Goal: Task Accomplishment & Management: Use online tool/utility

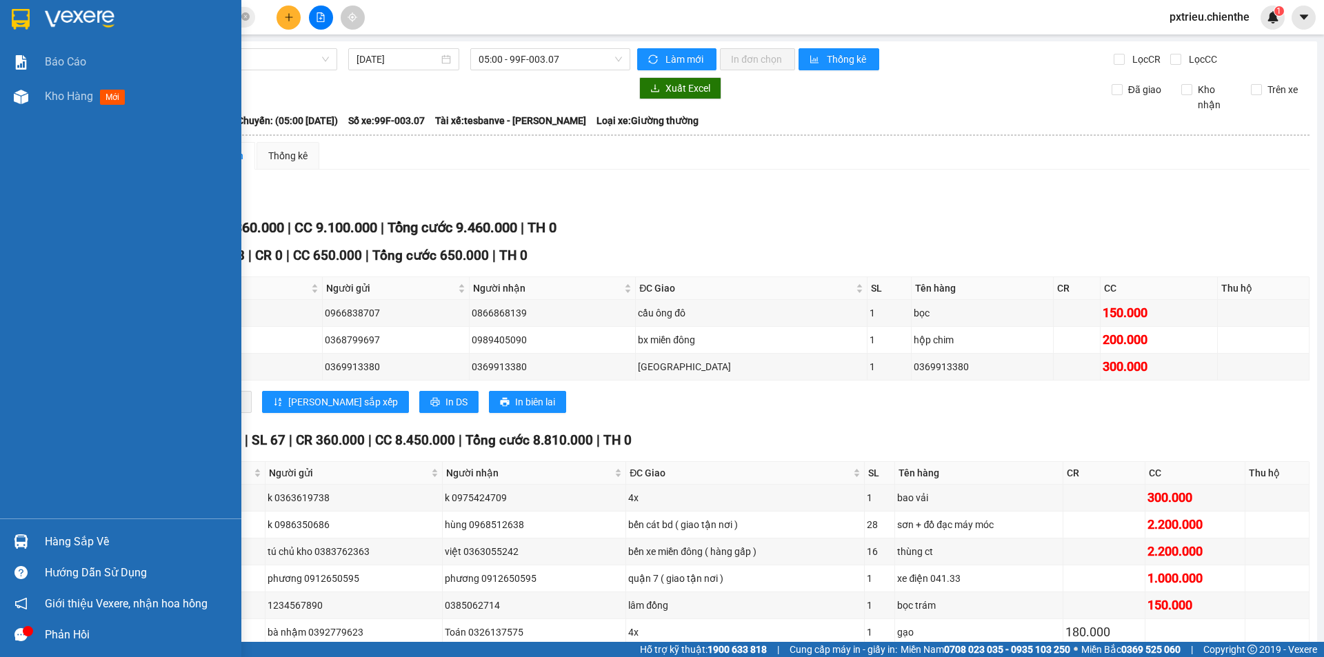
click at [85, 542] on div "Hàng sắp về" at bounding box center [138, 542] width 186 height 21
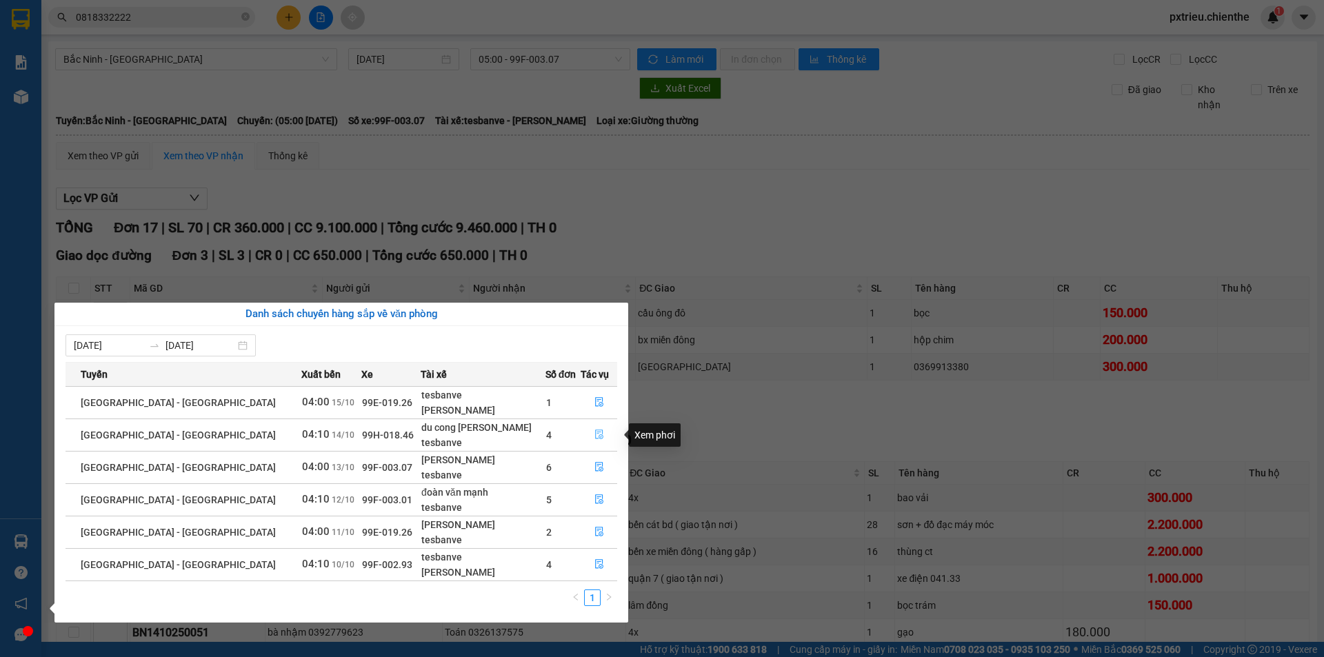
click at [594, 436] on icon "file-done" at bounding box center [599, 435] width 10 height 10
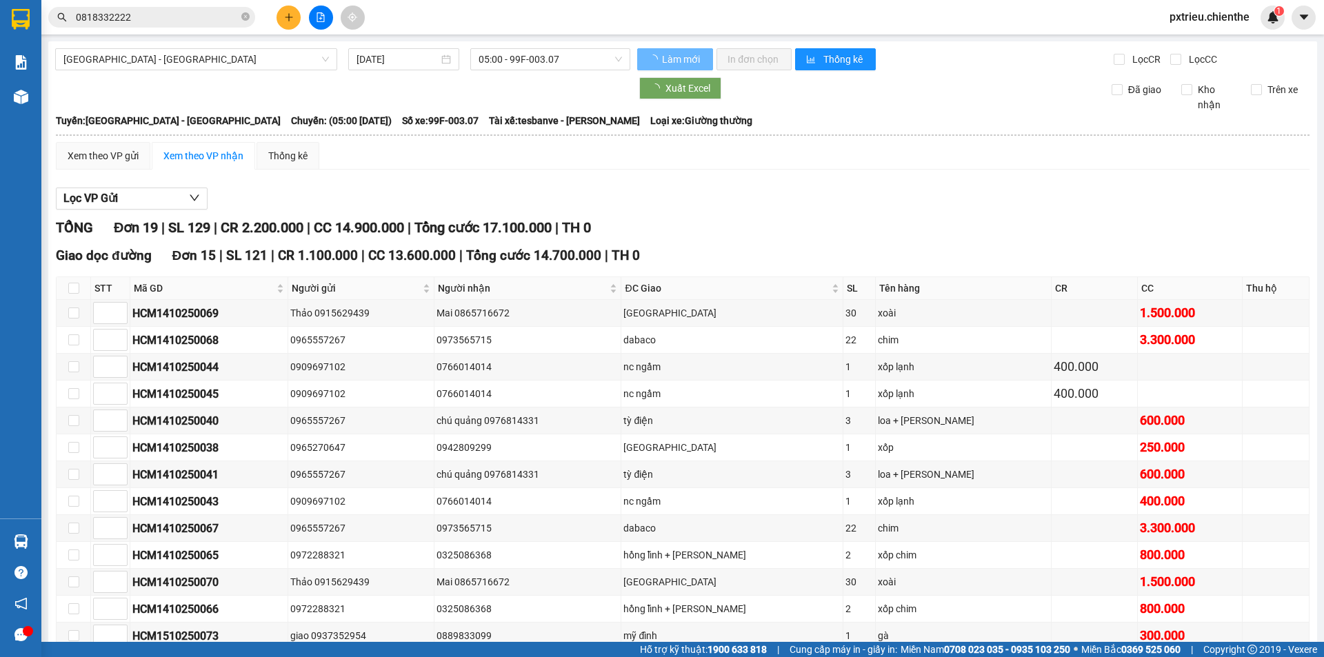
type input "[DATE]"
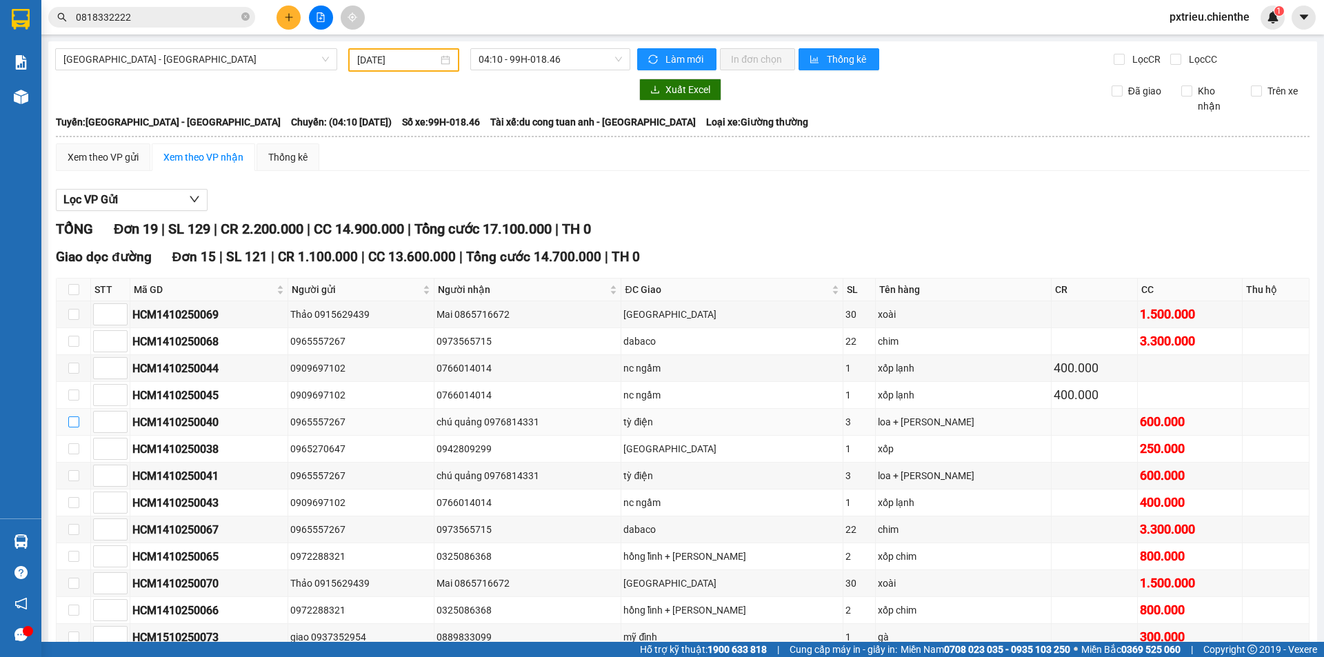
click at [74, 422] on input "checkbox" at bounding box center [73, 421] width 11 height 11
checkbox input "true"
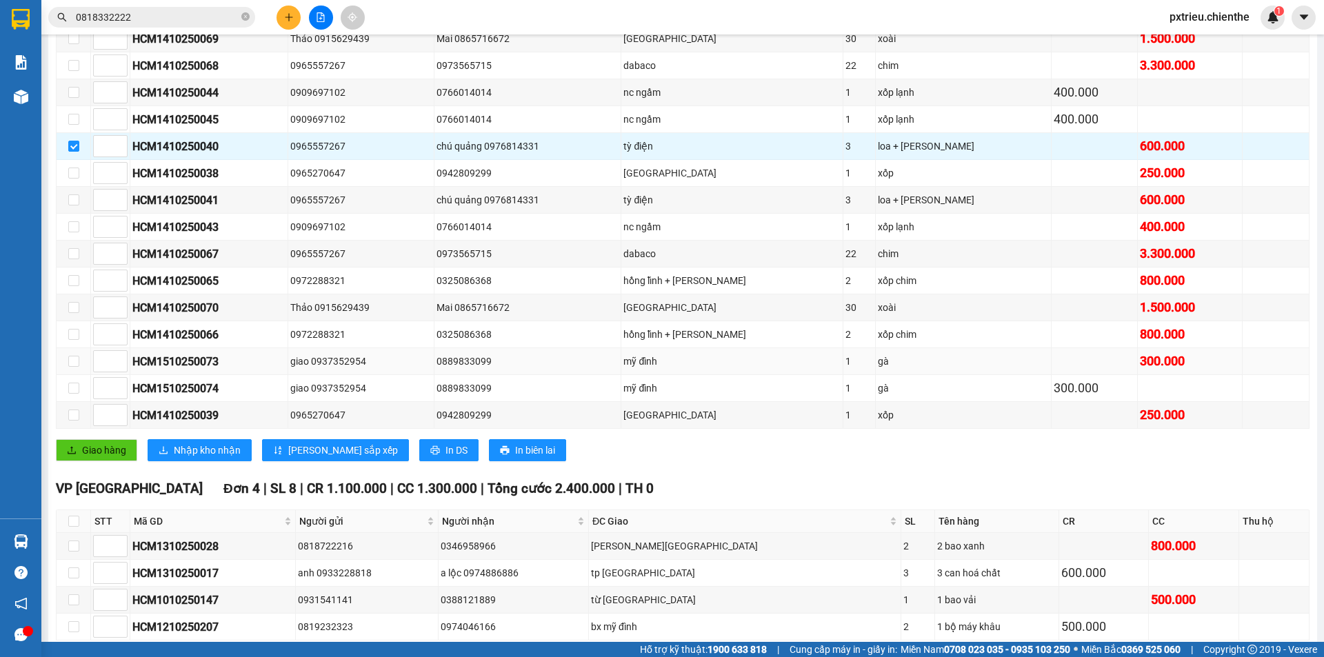
scroll to position [207, 0]
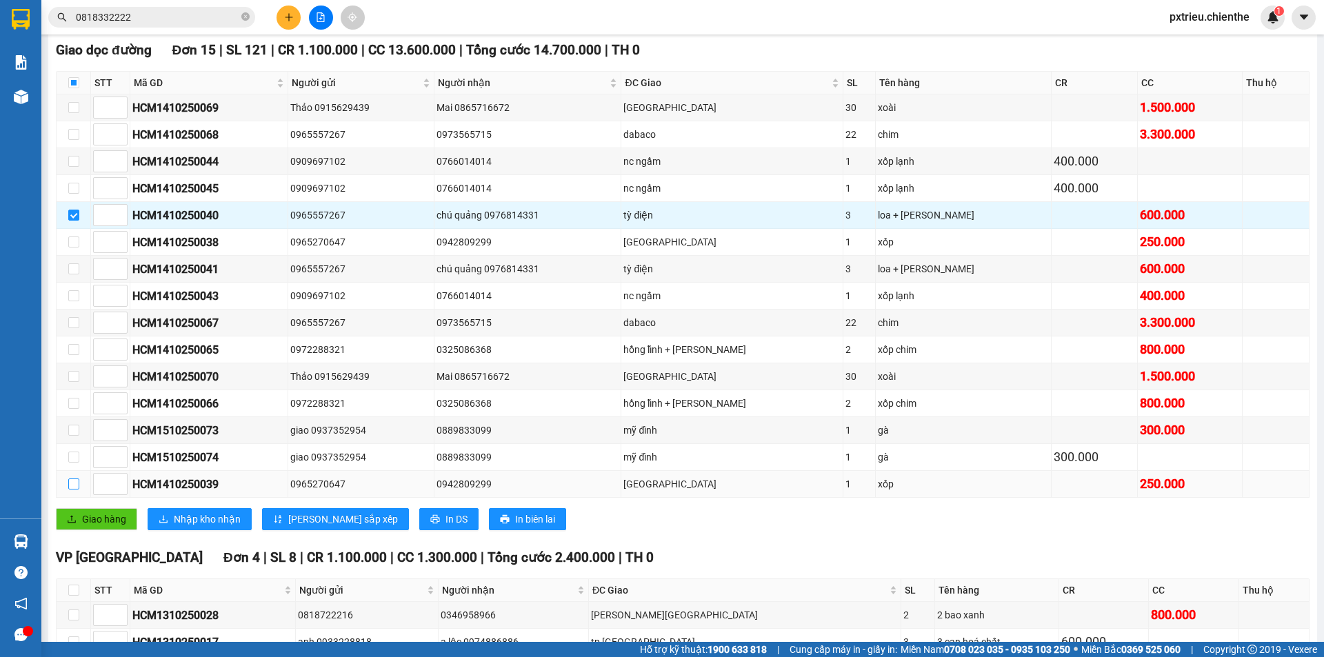
click at [74, 483] on input "checkbox" at bounding box center [73, 484] width 11 height 11
checkbox input "true"
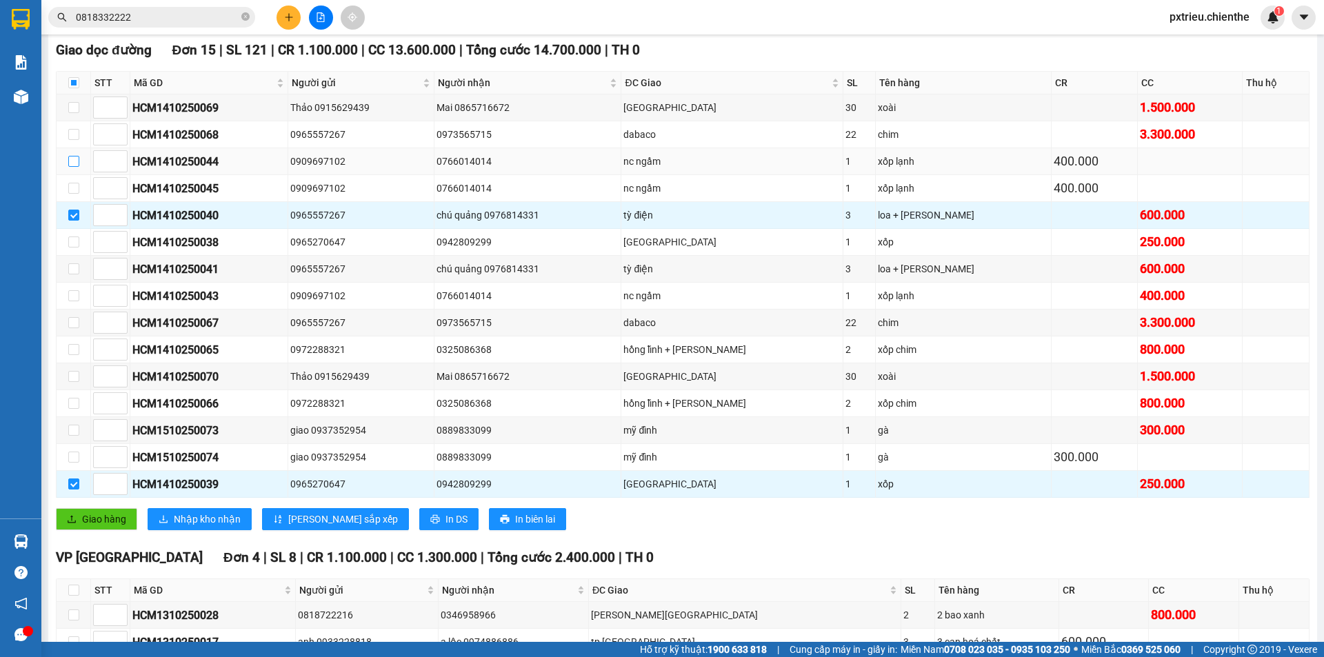
click at [77, 163] on input "checkbox" at bounding box center [73, 161] width 11 height 11
checkbox input "true"
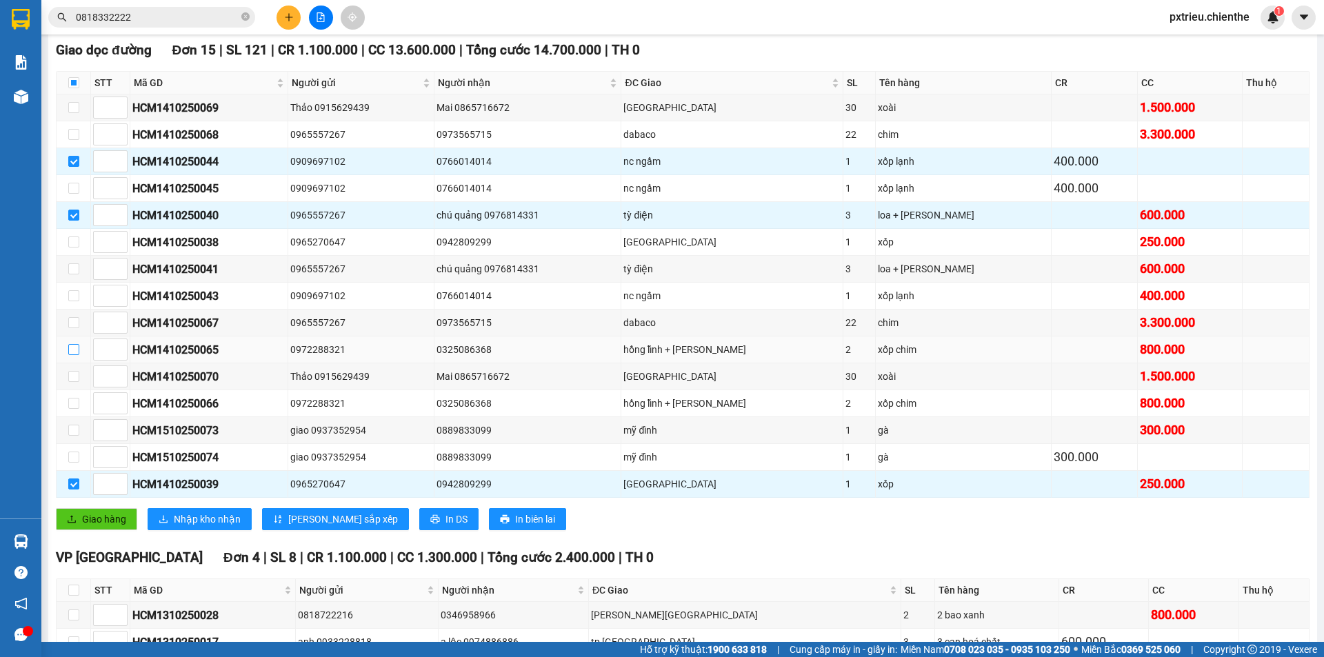
click at [72, 350] on input "checkbox" at bounding box center [73, 349] width 11 height 11
checkbox input "true"
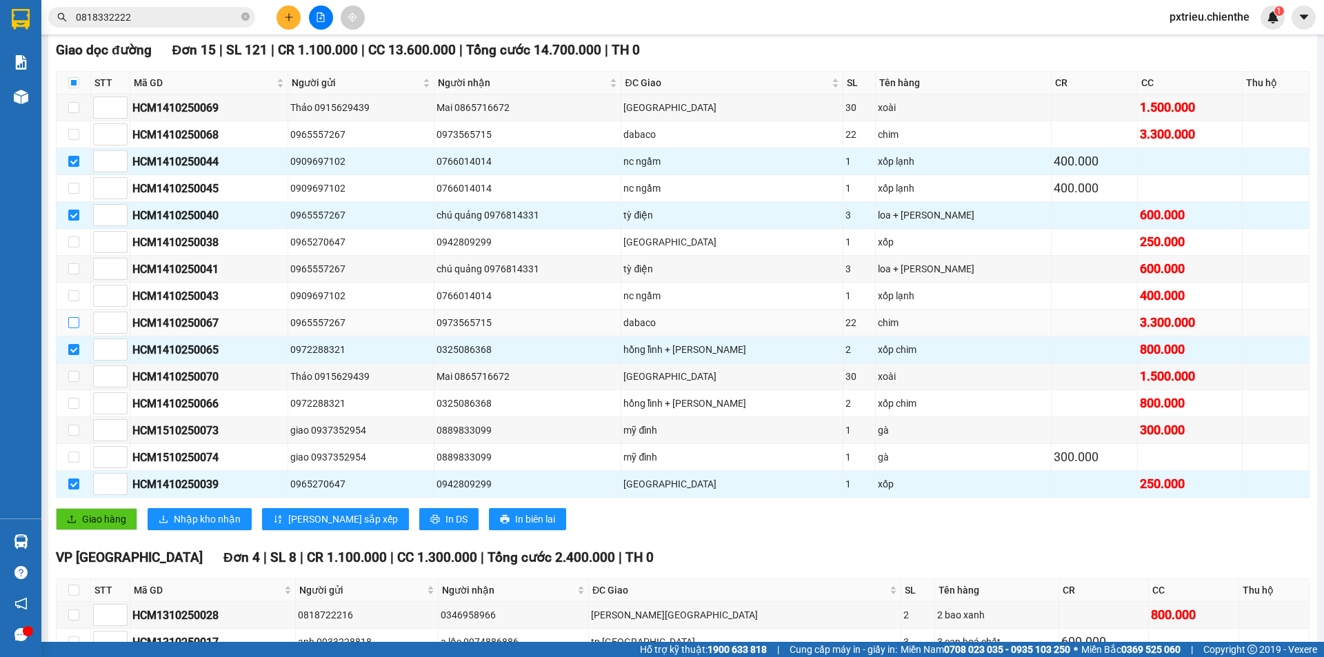
click at [70, 316] on label at bounding box center [73, 322] width 11 height 15
click at [70, 317] on input "checkbox" at bounding box center [73, 322] width 11 height 11
checkbox input "true"
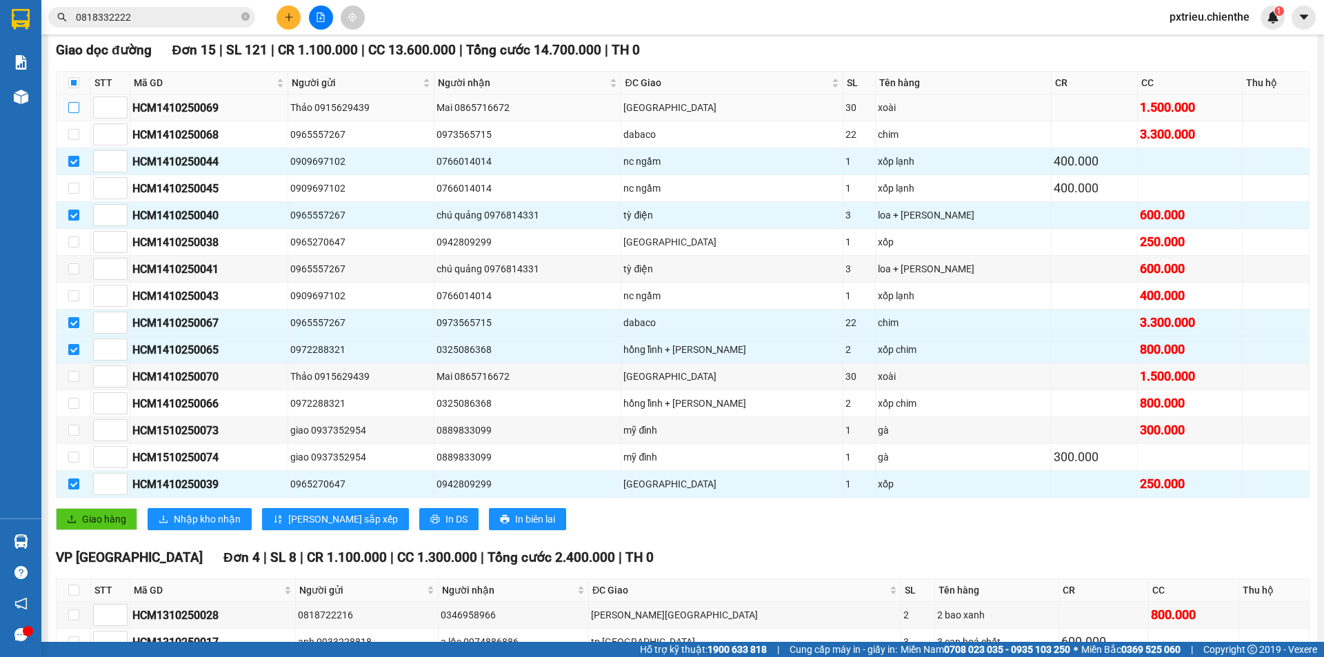
click at [72, 110] on input "checkbox" at bounding box center [73, 107] width 11 height 11
checkbox input "true"
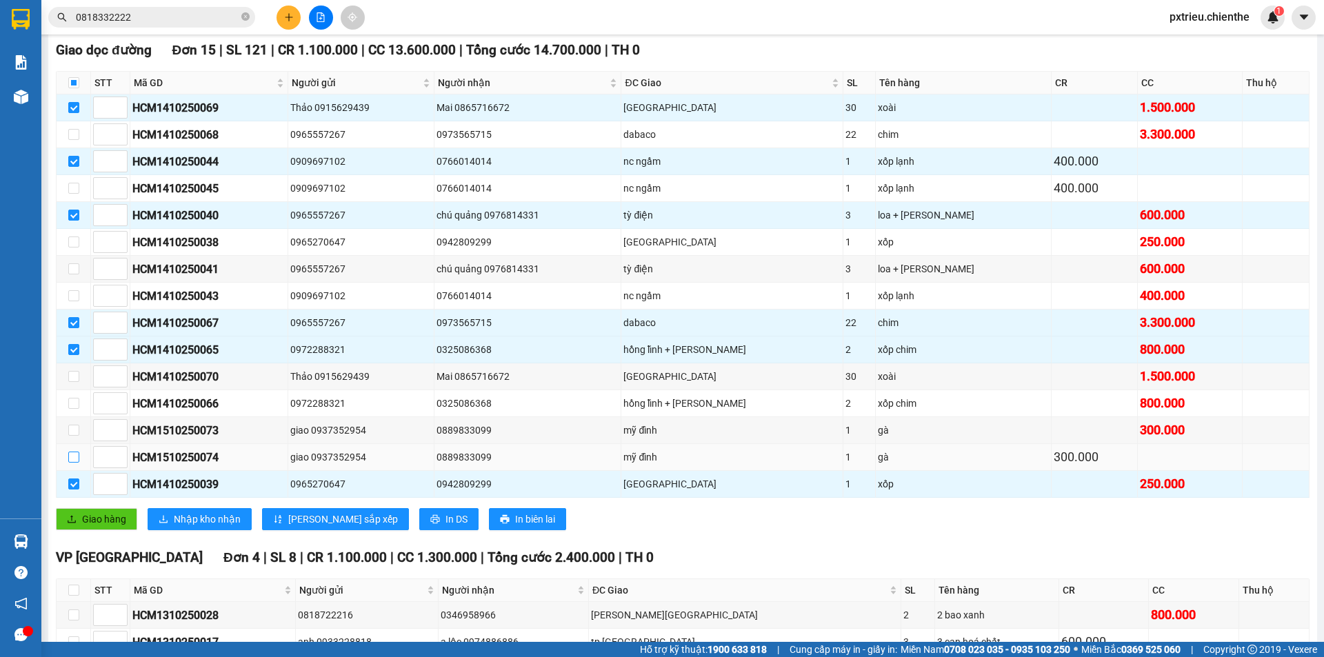
click at [71, 459] on input "checkbox" at bounding box center [73, 457] width 11 height 11
checkbox input "true"
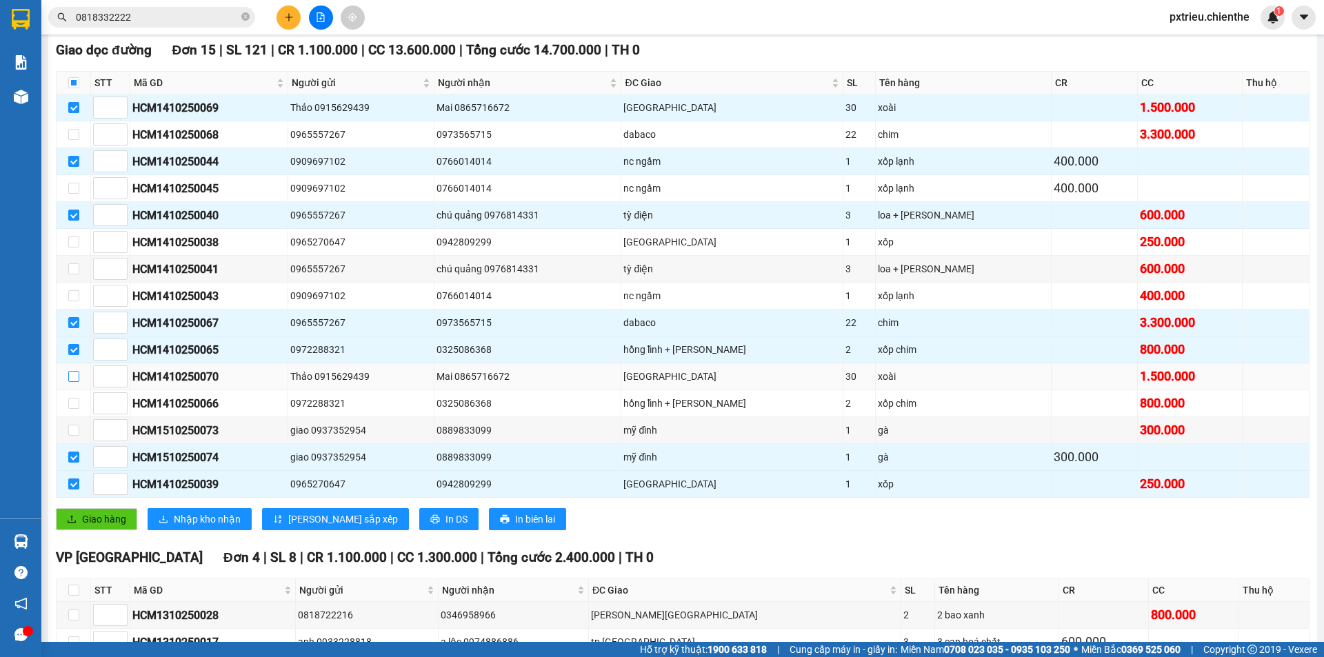
click at [71, 378] on input "checkbox" at bounding box center [73, 376] width 11 height 11
checkbox input "true"
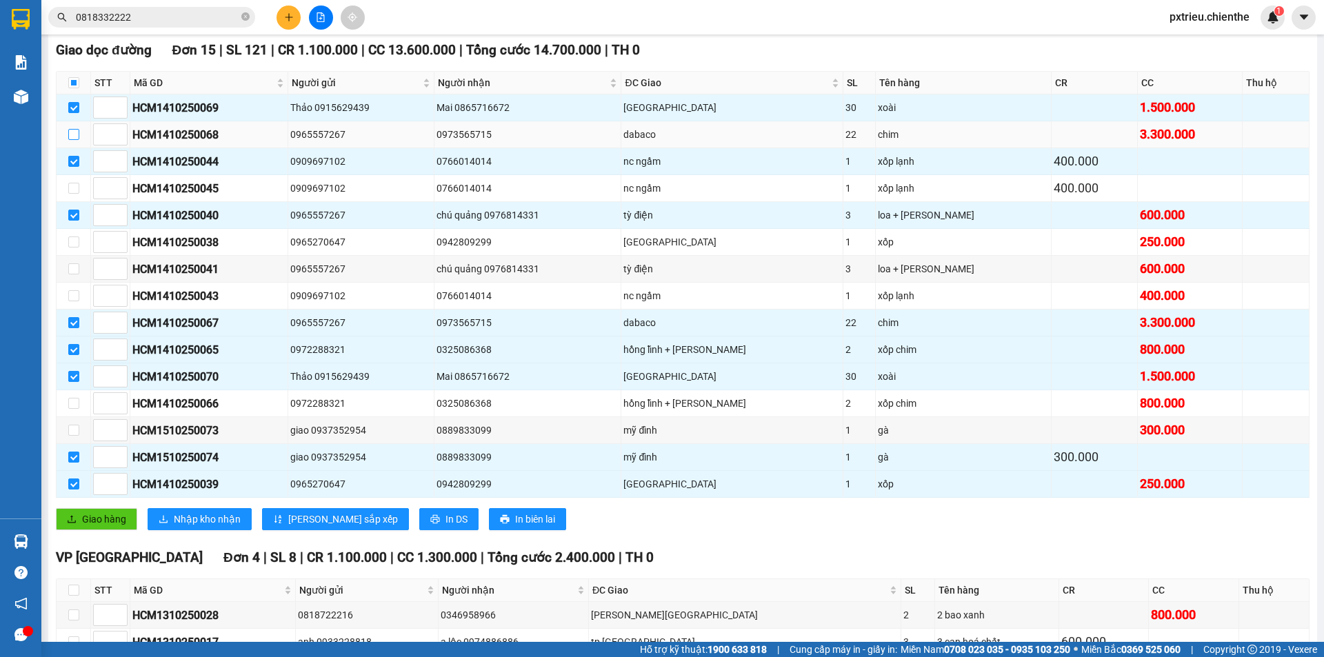
click at [69, 135] on input "checkbox" at bounding box center [73, 134] width 11 height 11
checkbox input "true"
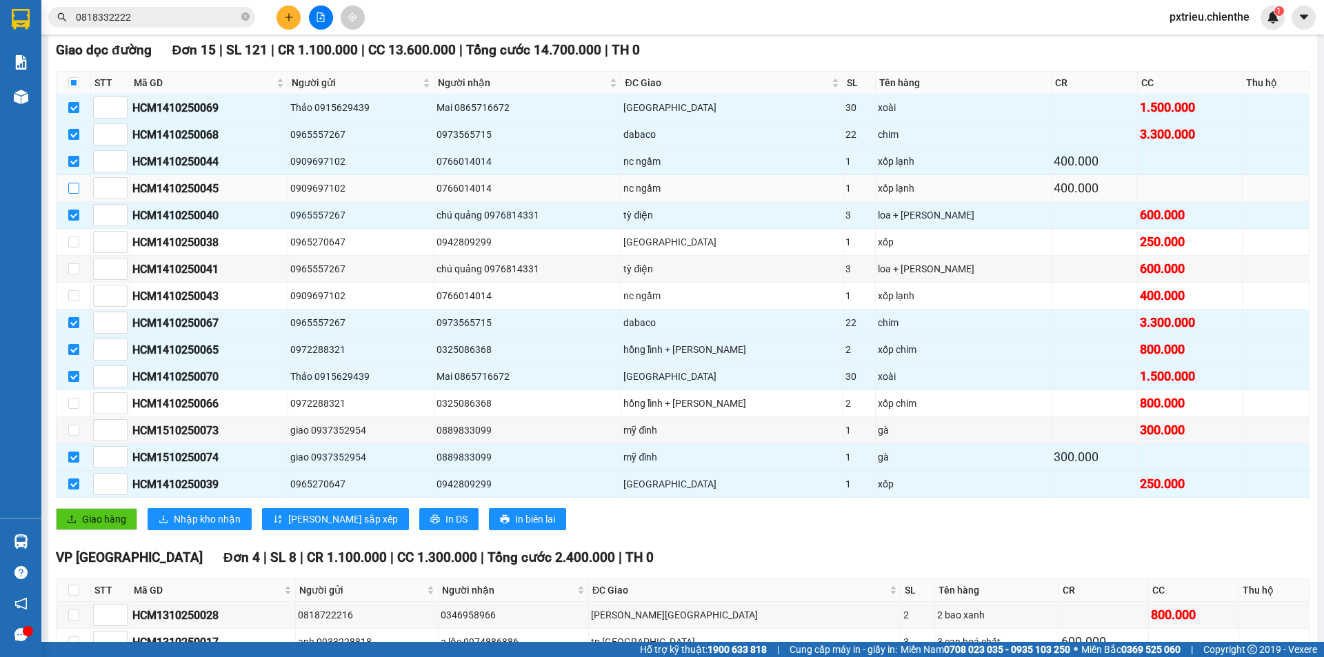
click at [77, 189] on input "checkbox" at bounding box center [73, 188] width 11 height 11
checkbox input "true"
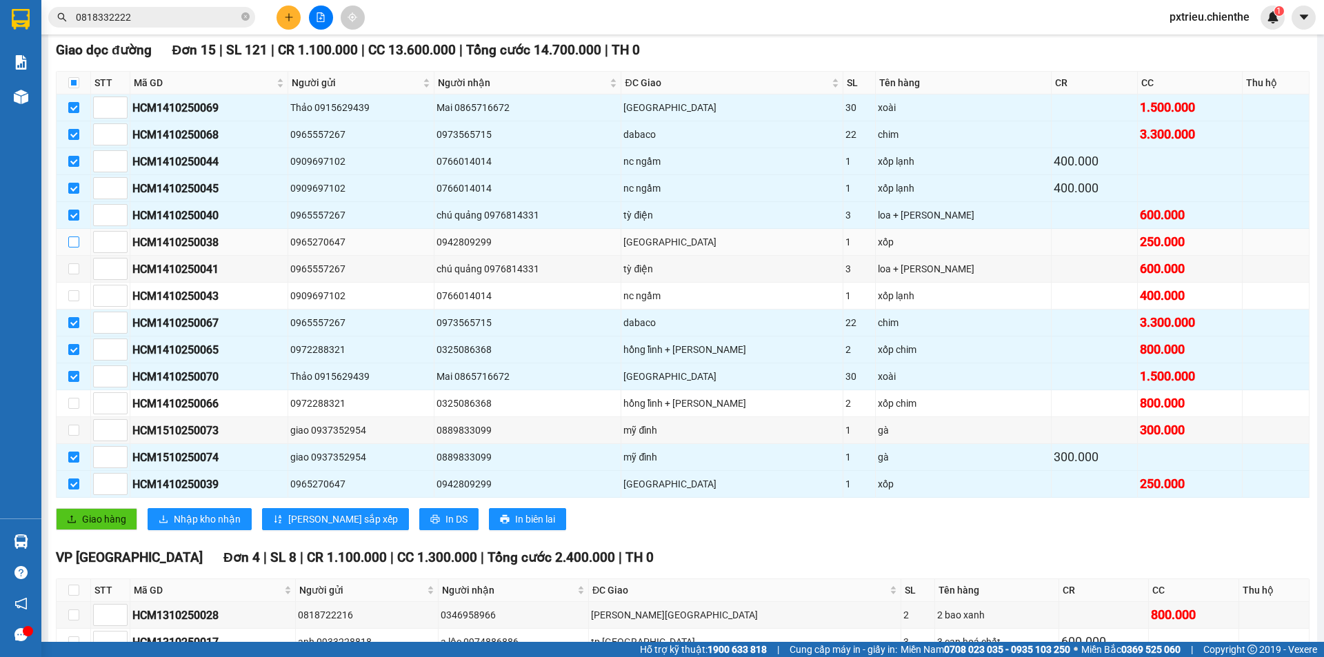
click at [71, 242] on input "checkbox" at bounding box center [73, 242] width 11 height 11
checkbox input "true"
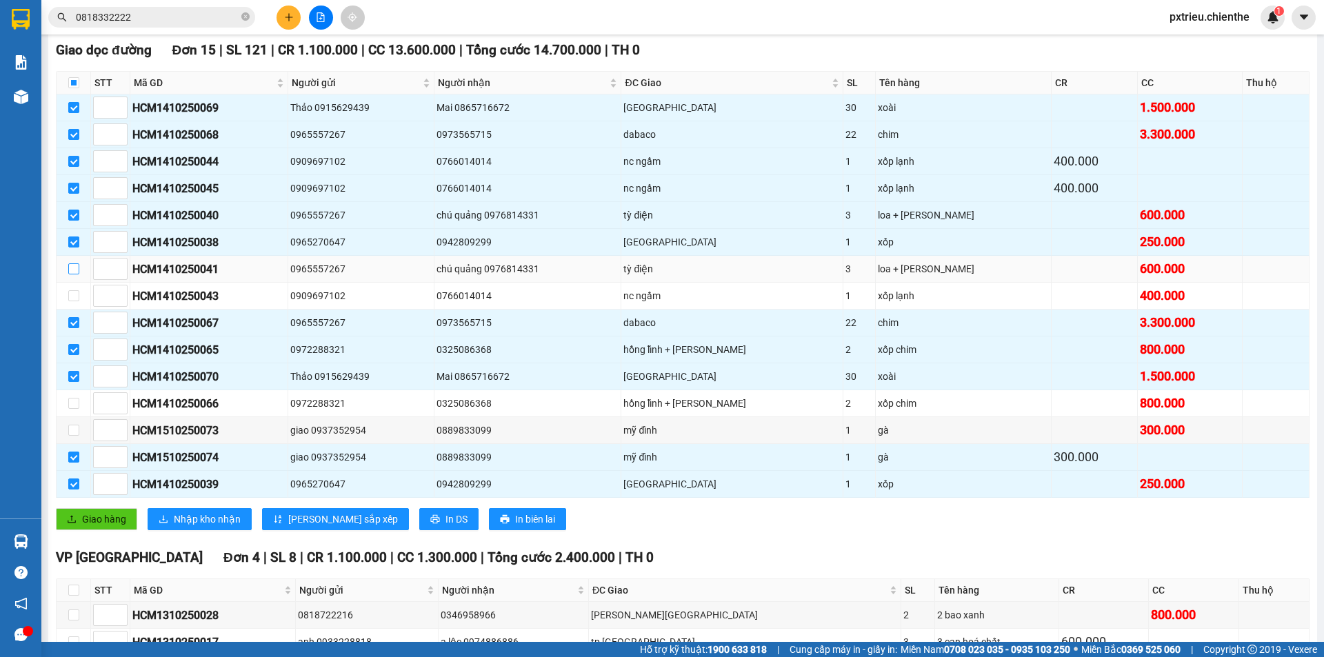
click at [73, 271] on input "checkbox" at bounding box center [73, 268] width 11 height 11
checkbox input "true"
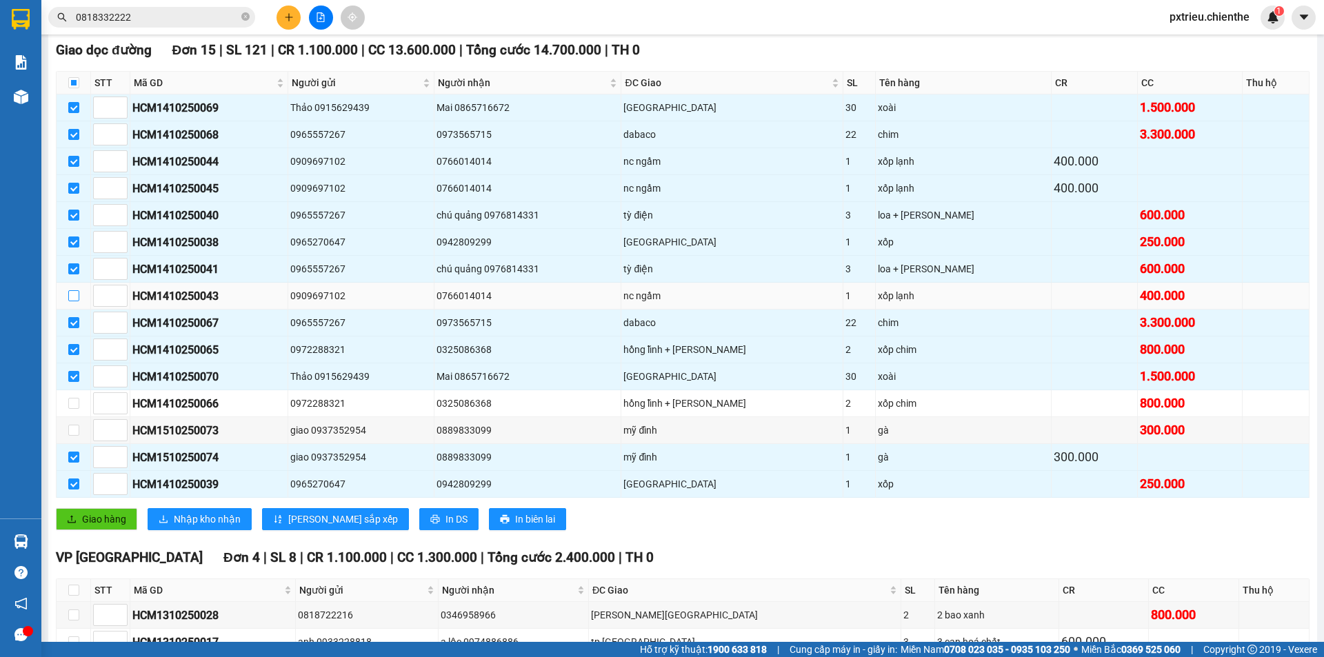
click at [77, 292] on input "checkbox" at bounding box center [73, 295] width 11 height 11
checkbox input "true"
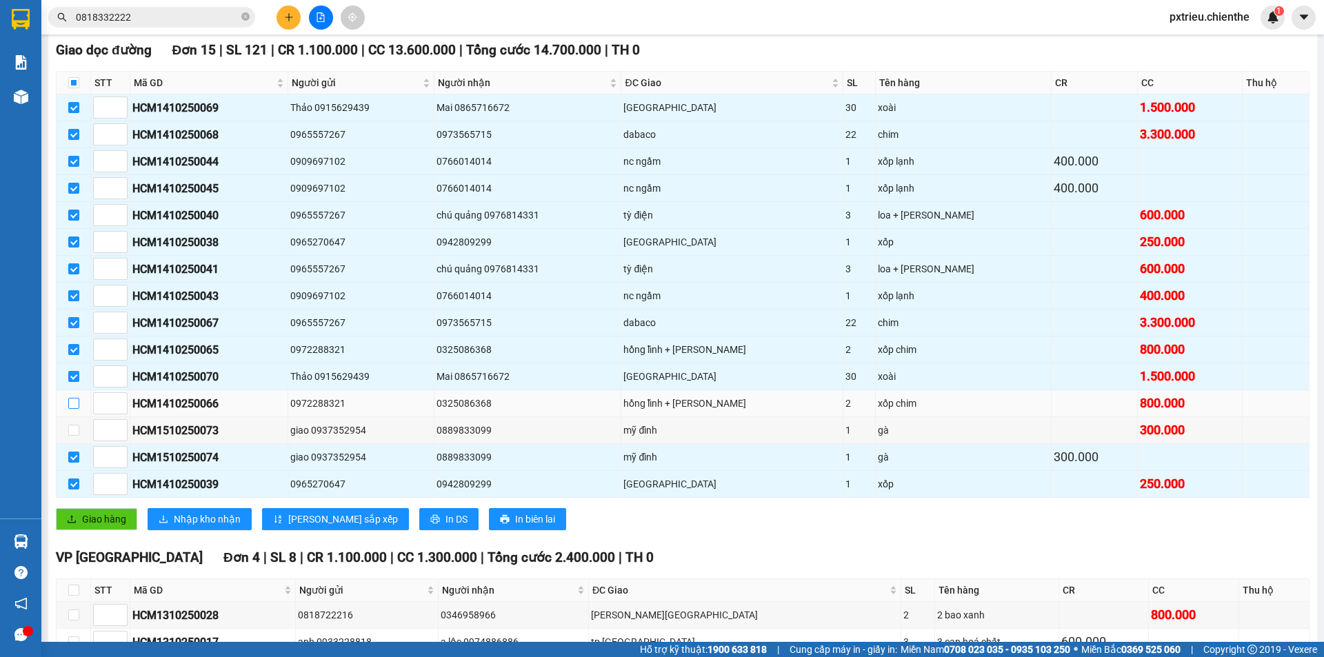
click at [73, 405] on input "checkbox" at bounding box center [73, 403] width 11 height 11
checkbox input "true"
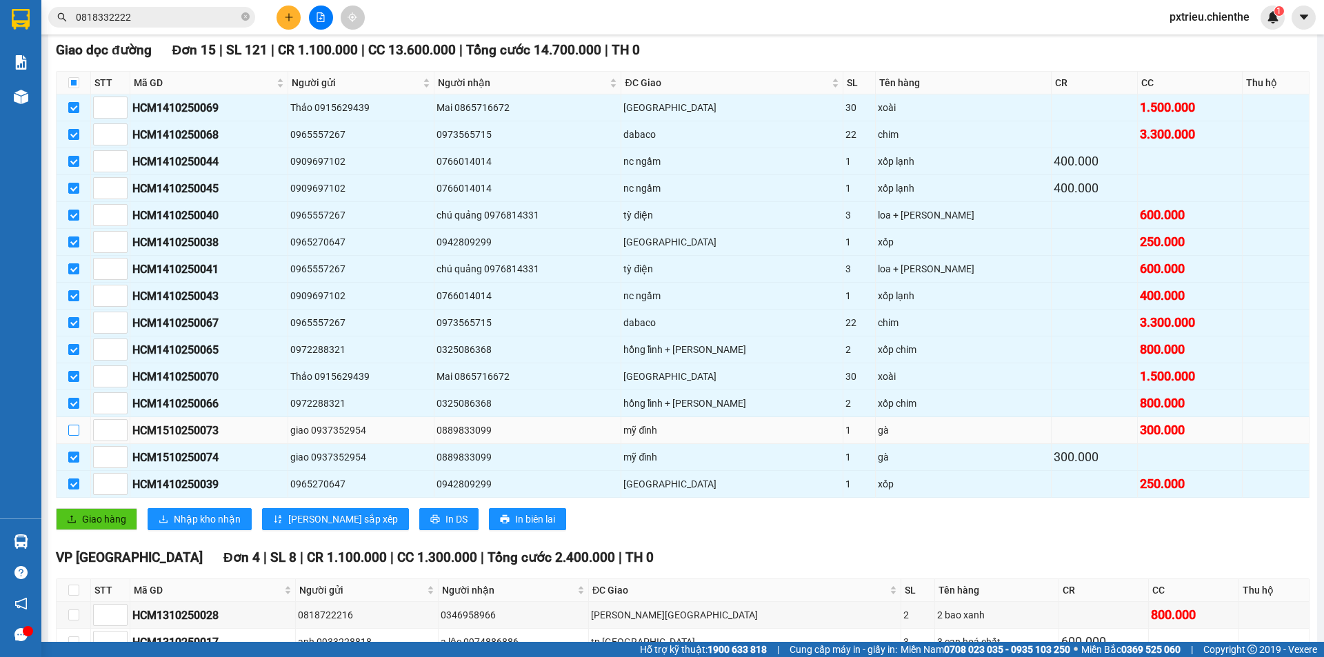
click at [74, 432] on input "checkbox" at bounding box center [73, 430] width 11 height 11
checkbox input "true"
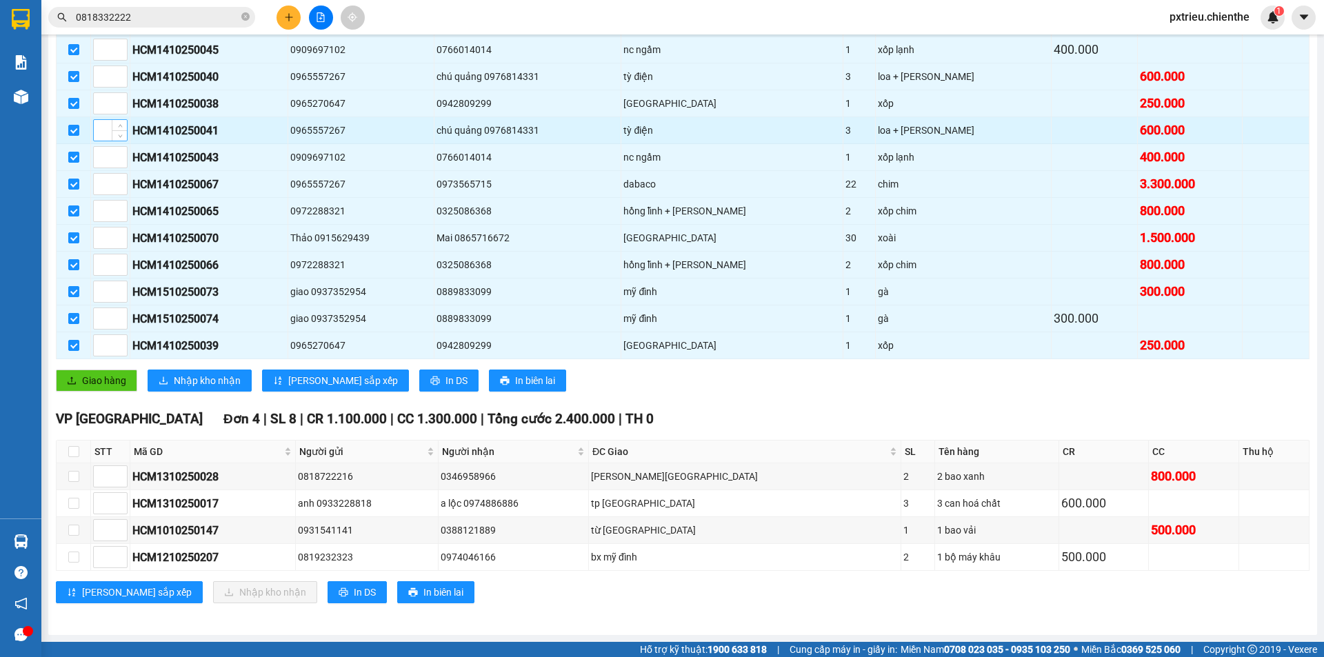
scroll to position [139, 0]
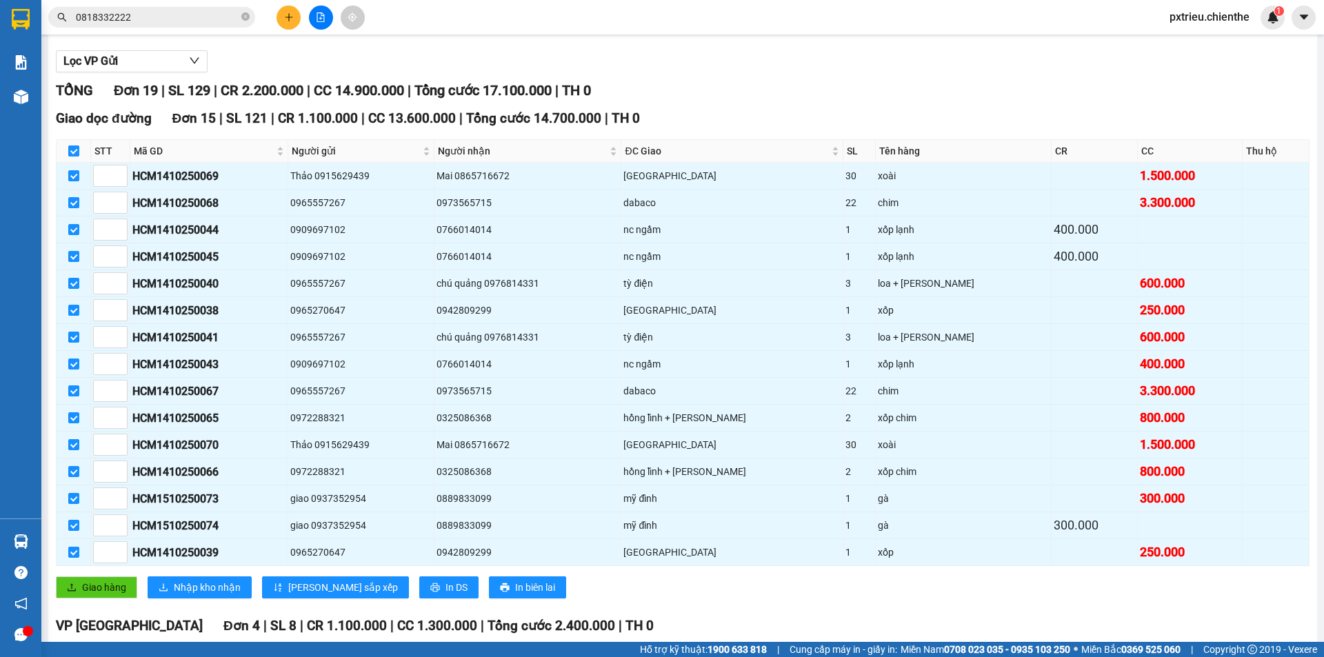
click at [69, 152] on input "checkbox" at bounding box center [73, 150] width 11 height 11
checkbox input "false"
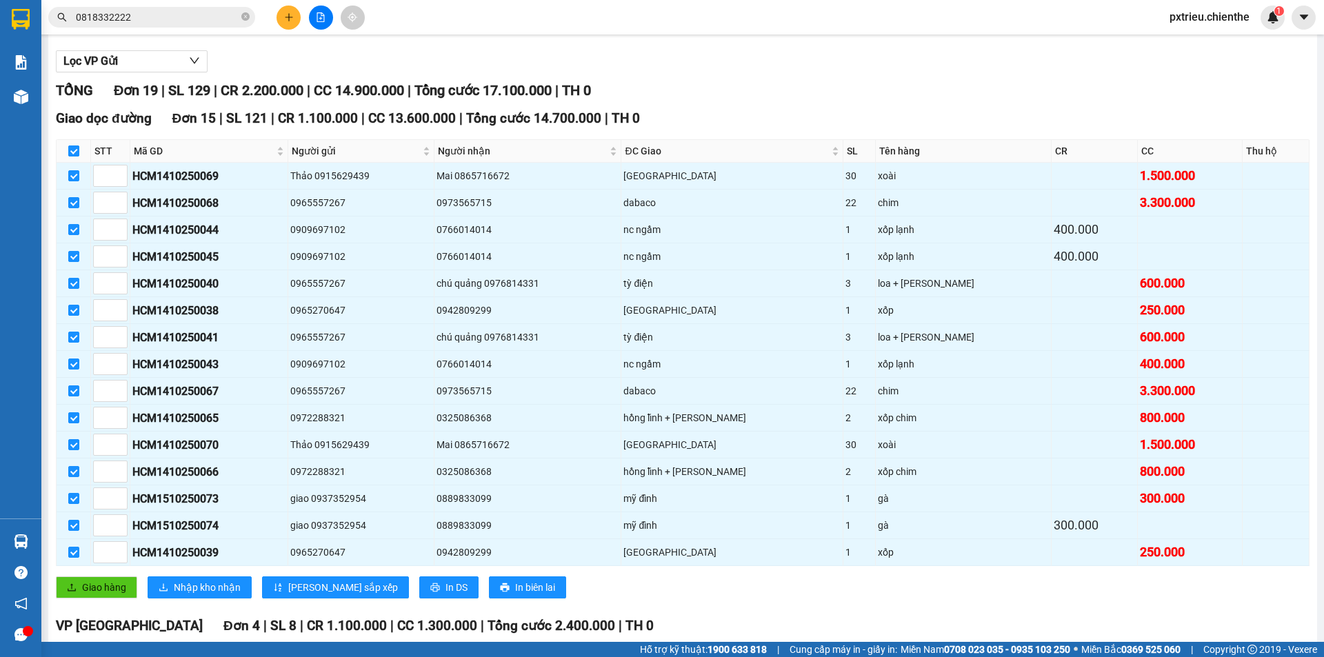
checkbox input "false"
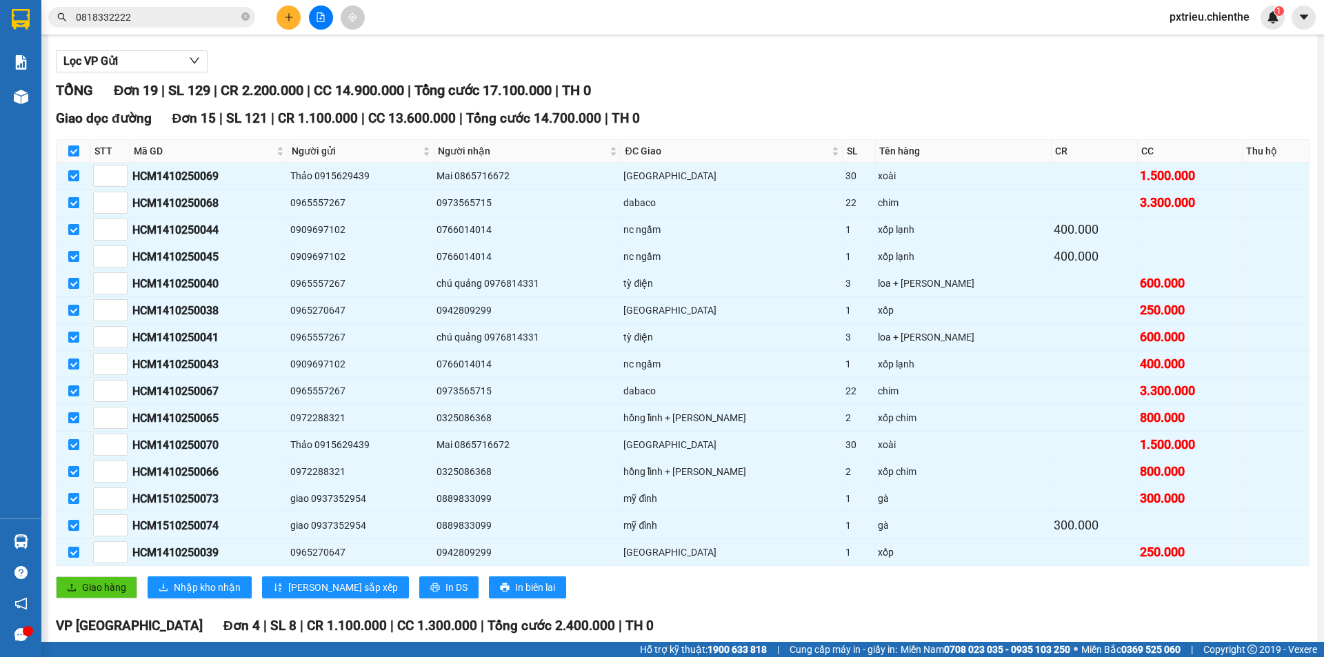
checkbox input "false"
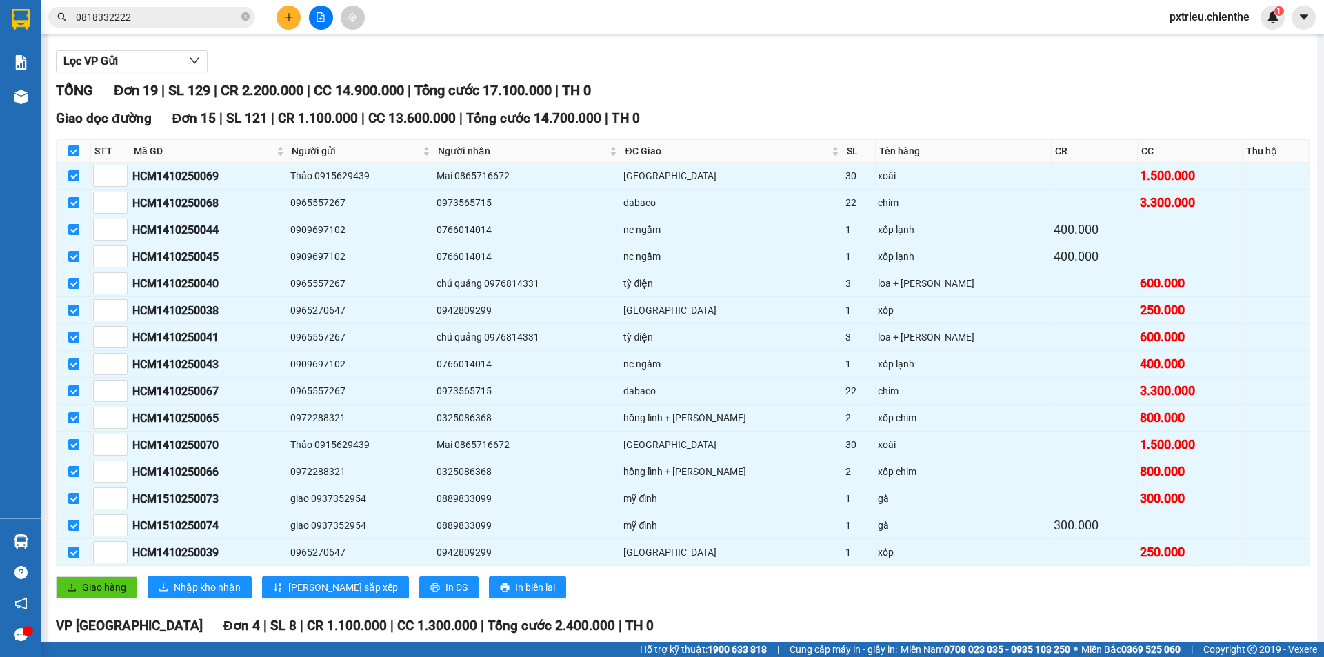
checkbox input "false"
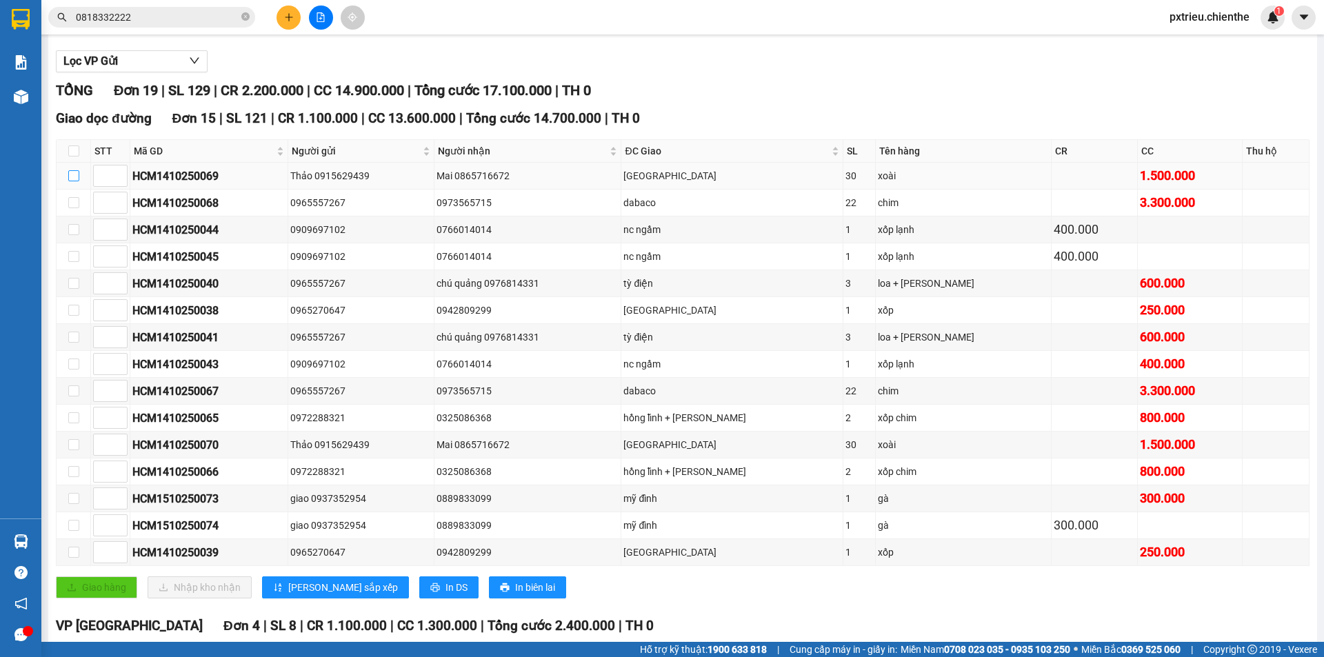
click at [70, 179] on input "checkbox" at bounding box center [73, 175] width 11 height 11
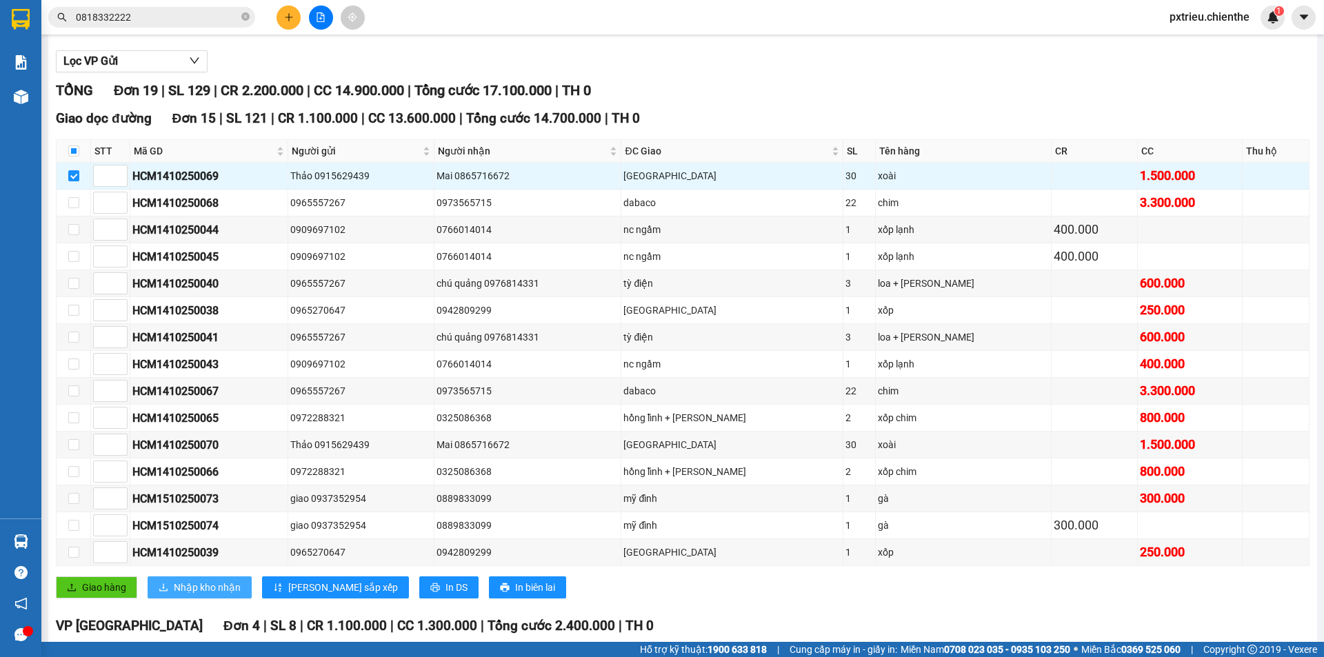
click at [212, 588] on span "Nhập kho nhận" at bounding box center [207, 587] width 67 height 15
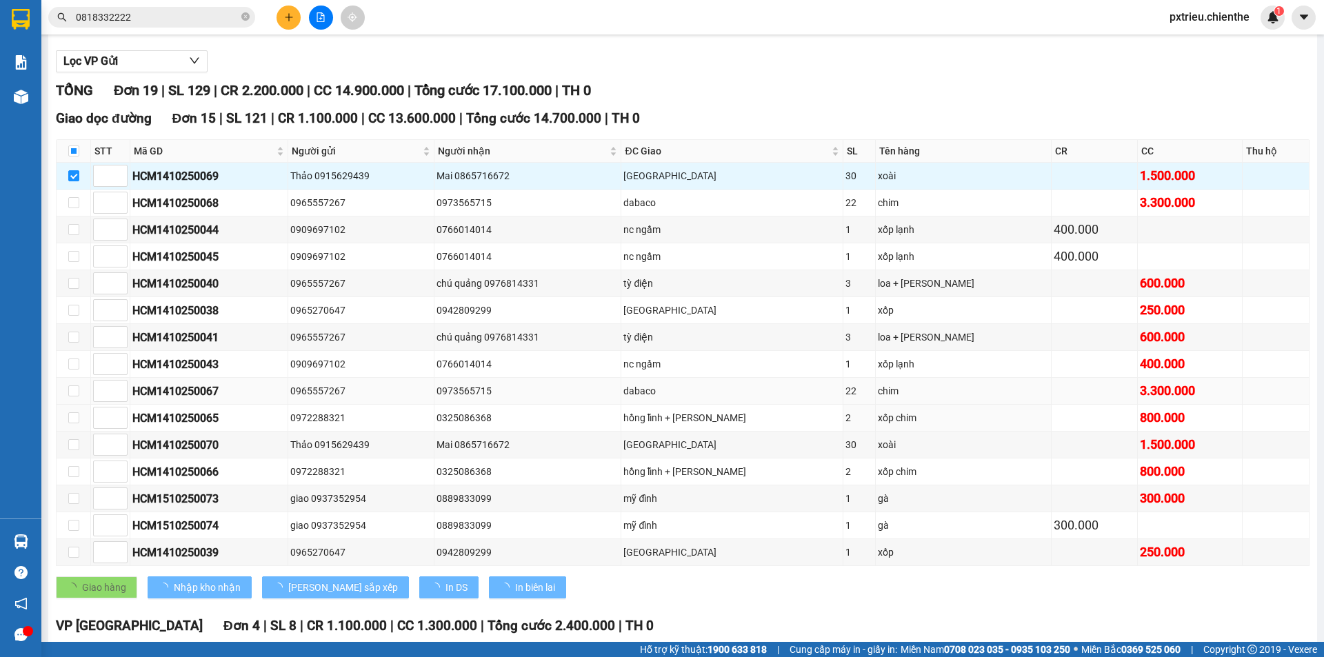
checkbox input "false"
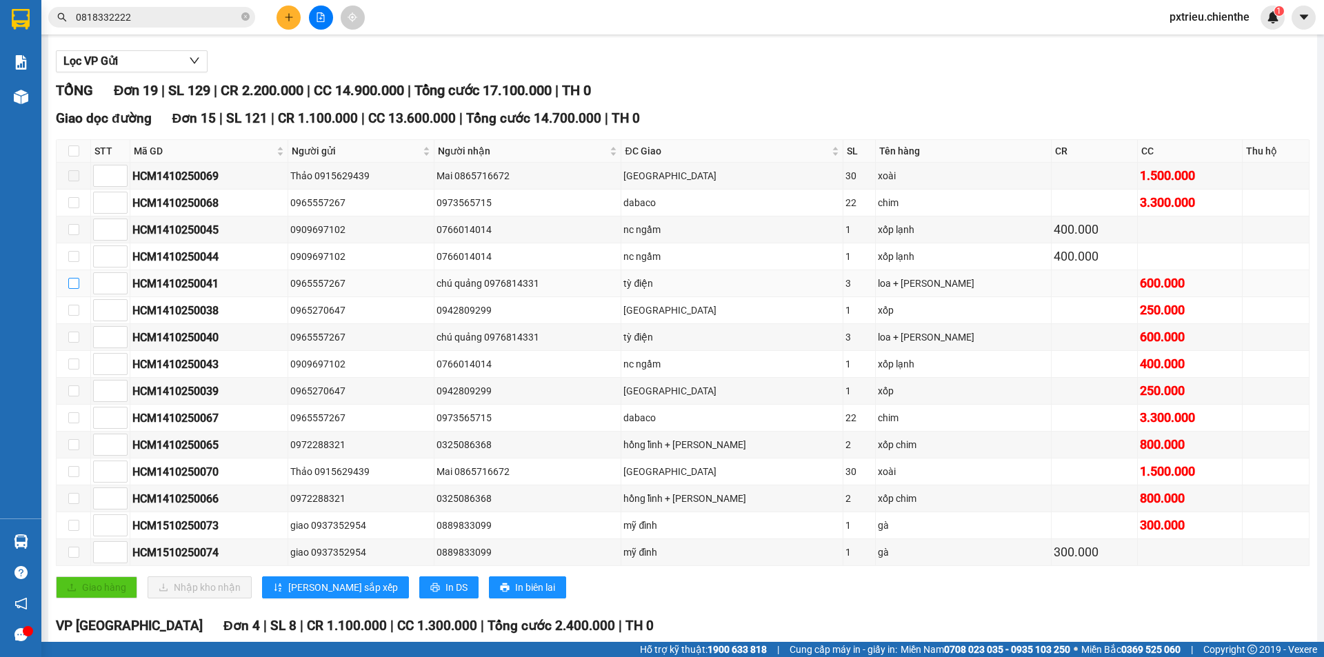
click at [68, 285] on input "checkbox" at bounding box center [73, 283] width 11 height 11
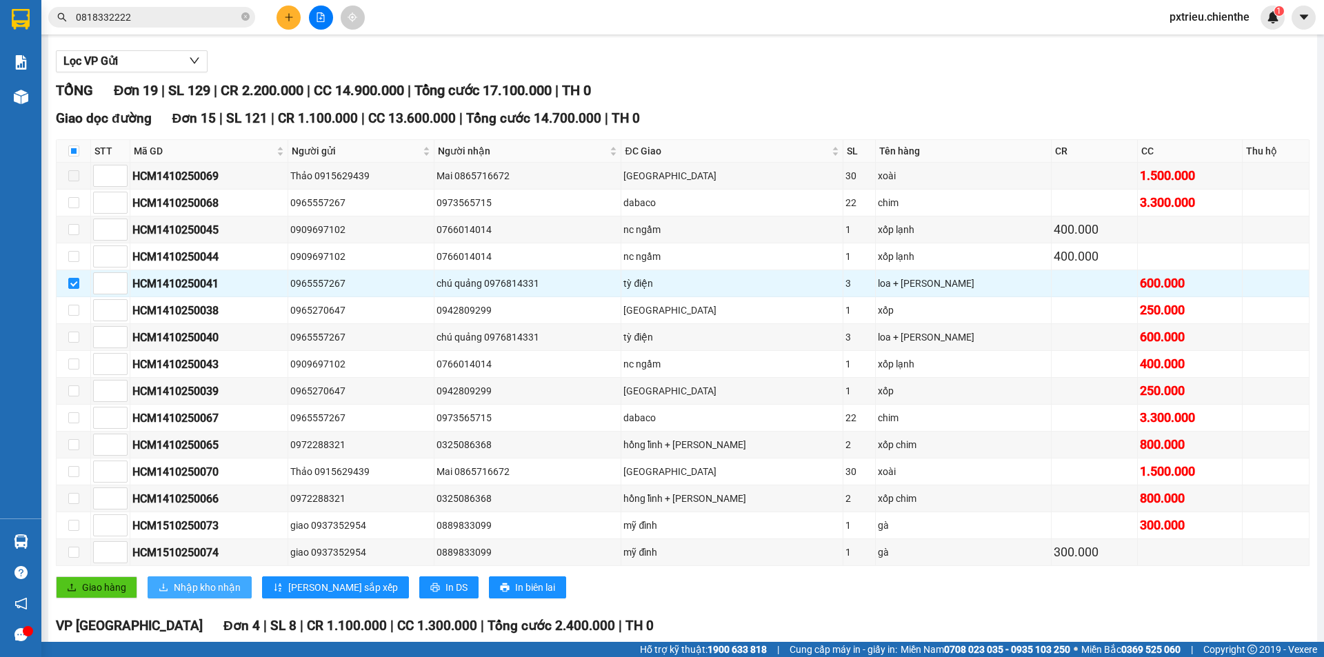
click at [225, 590] on span "Nhập kho nhận" at bounding box center [207, 587] width 67 height 15
checkbox input "false"
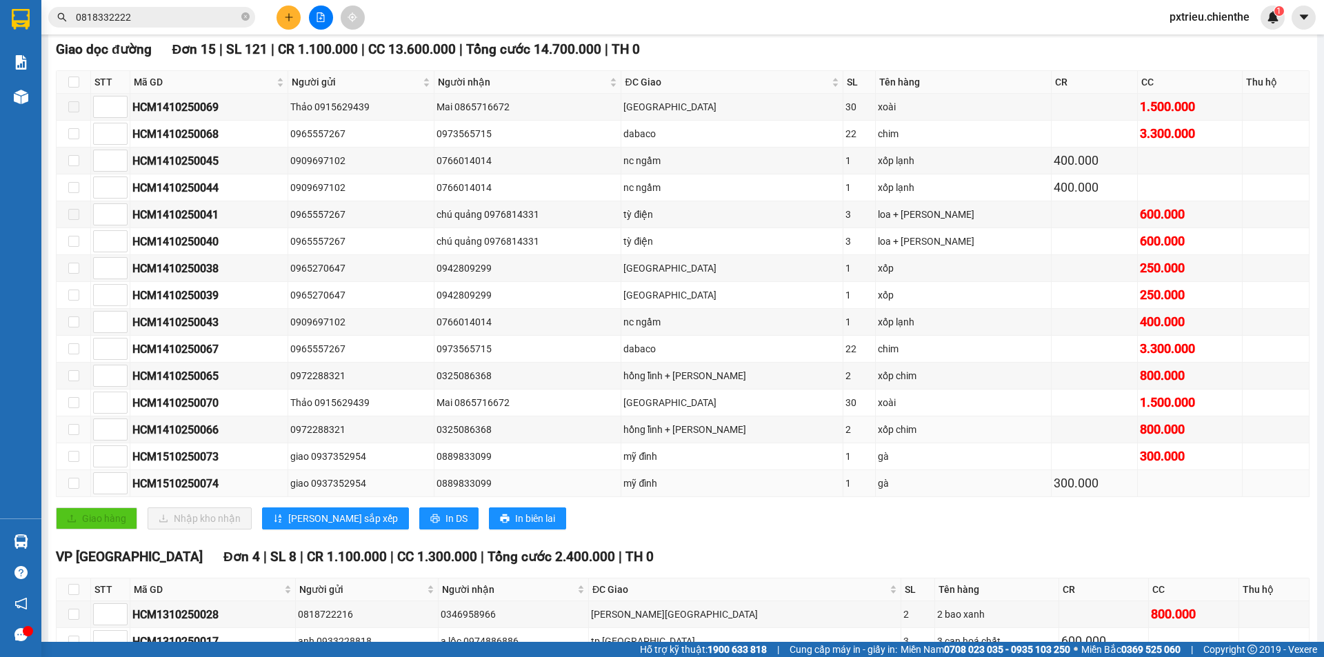
scroll to position [345, 0]
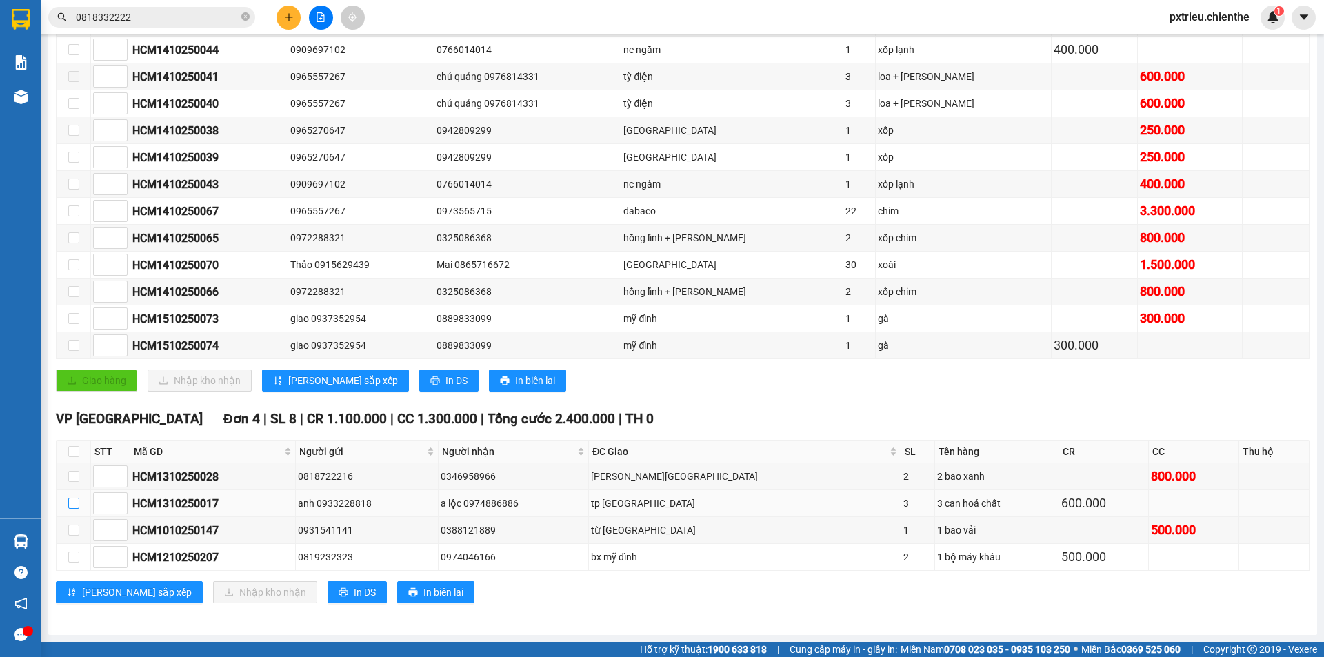
click at [77, 501] on input "checkbox" at bounding box center [73, 503] width 11 height 11
checkbox input "true"
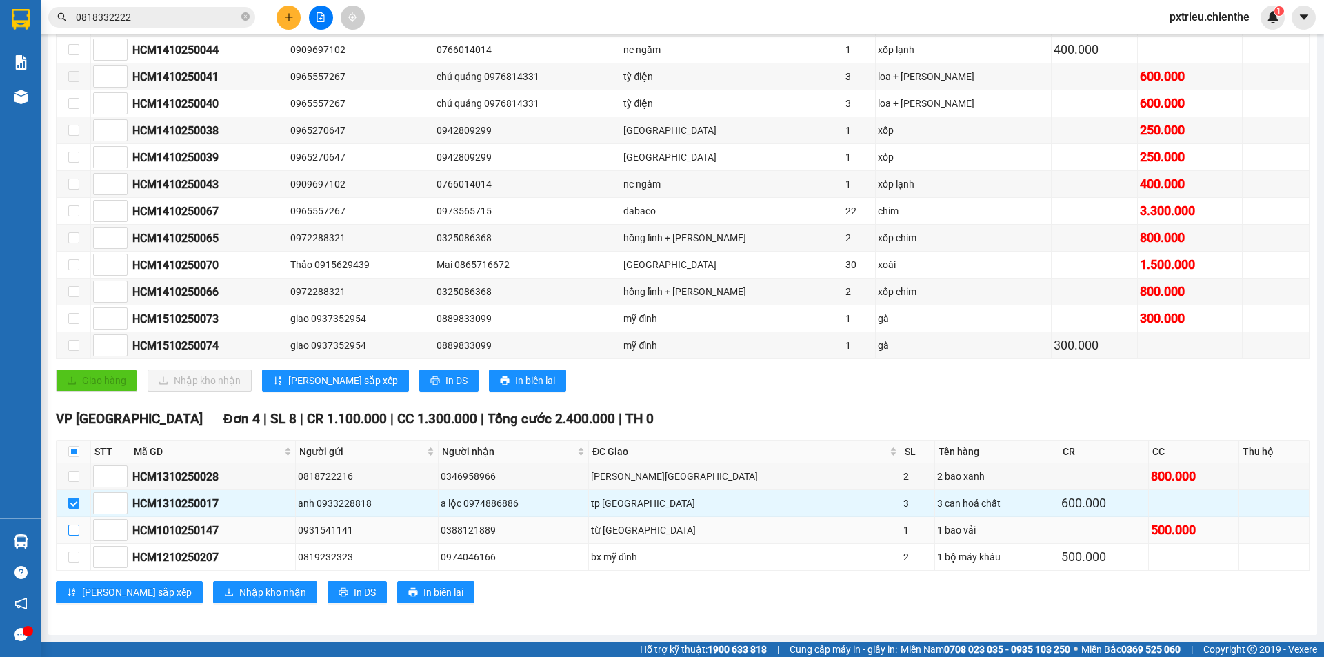
click at [74, 531] on input "checkbox" at bounding box center [73, 530] width 11 height 11
checkbox input "true"
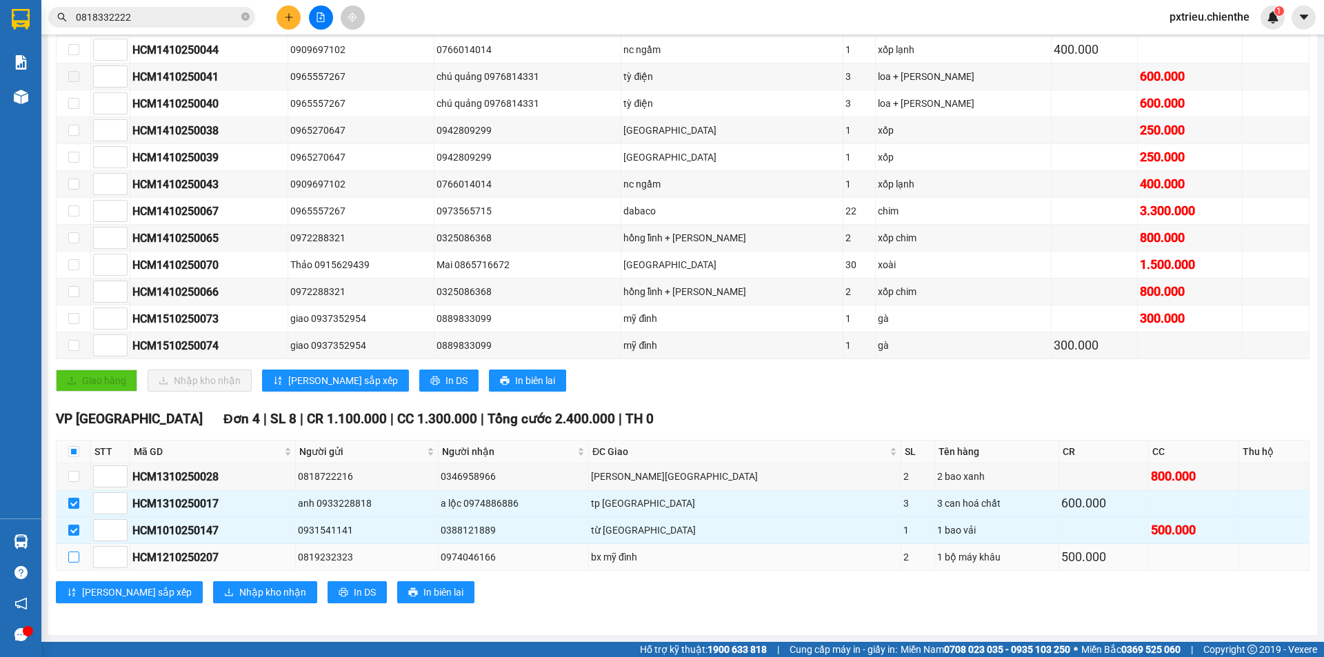
click at [70, 556] on input "checkbox" at bounding box center [73, 557] width 11 height 11
checkbox input "true"
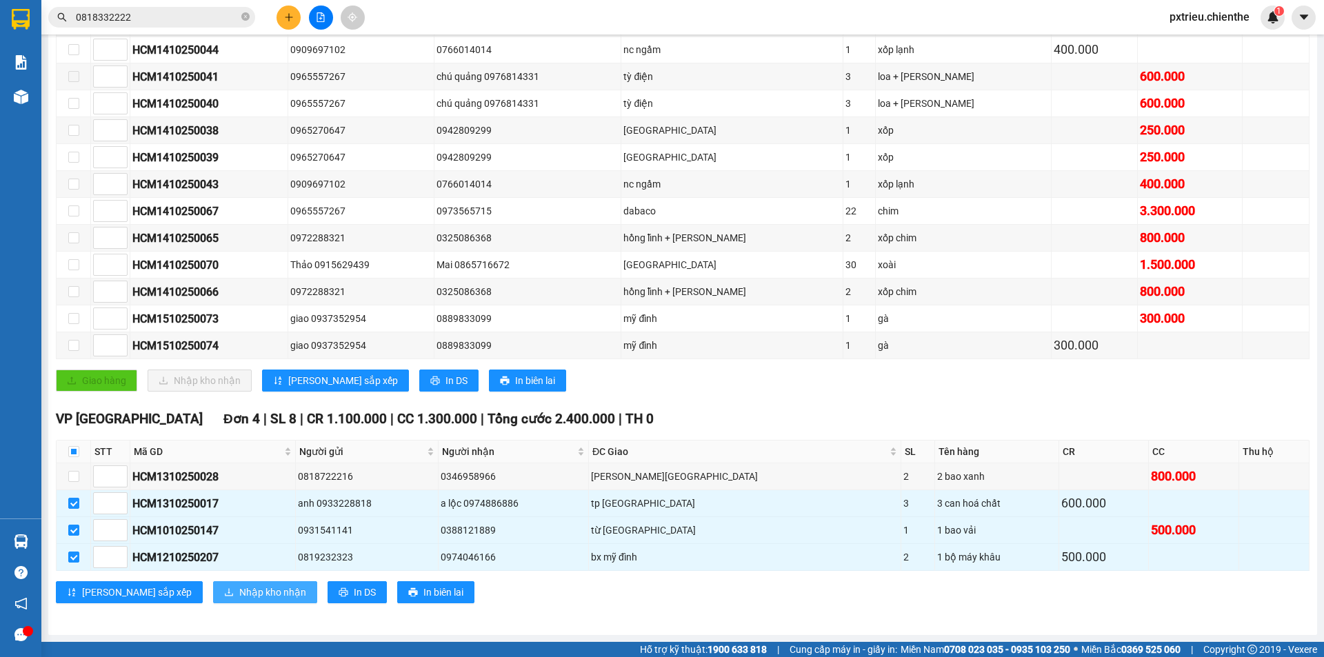
click at [239, 594] on span "Nhập kho nhận" at bounding box center [272, 592] width 67 height 15
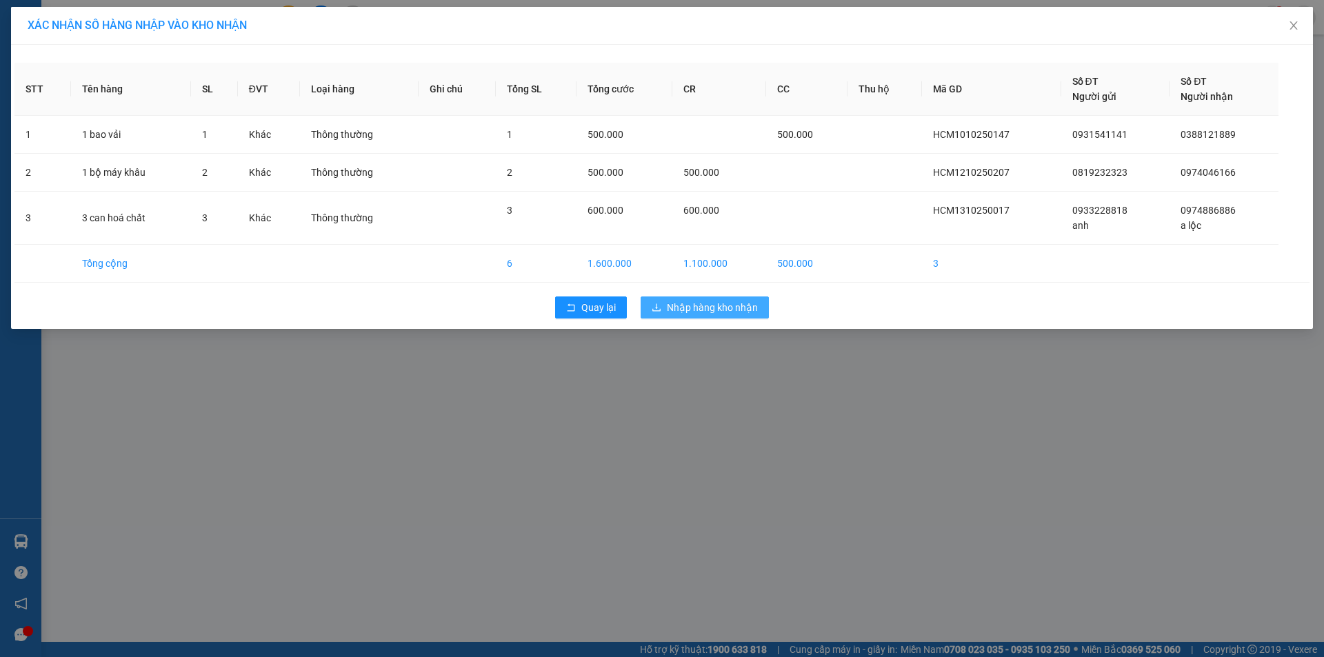
click at [700, 312] on span "Nhập hàng kho nhận" at bounding box center [712, 307] width 91 height 15
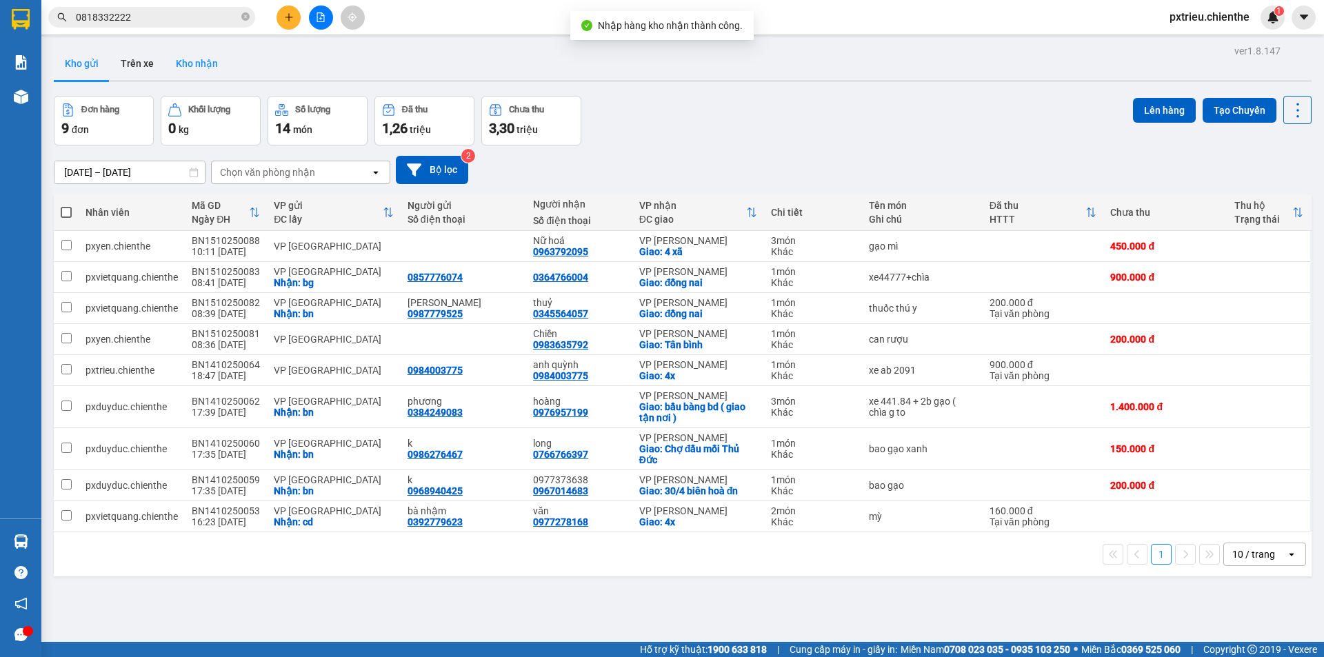
click at [201, 63] on button "Kho nhận" at bounding box center [197, 63] width 64 height 33
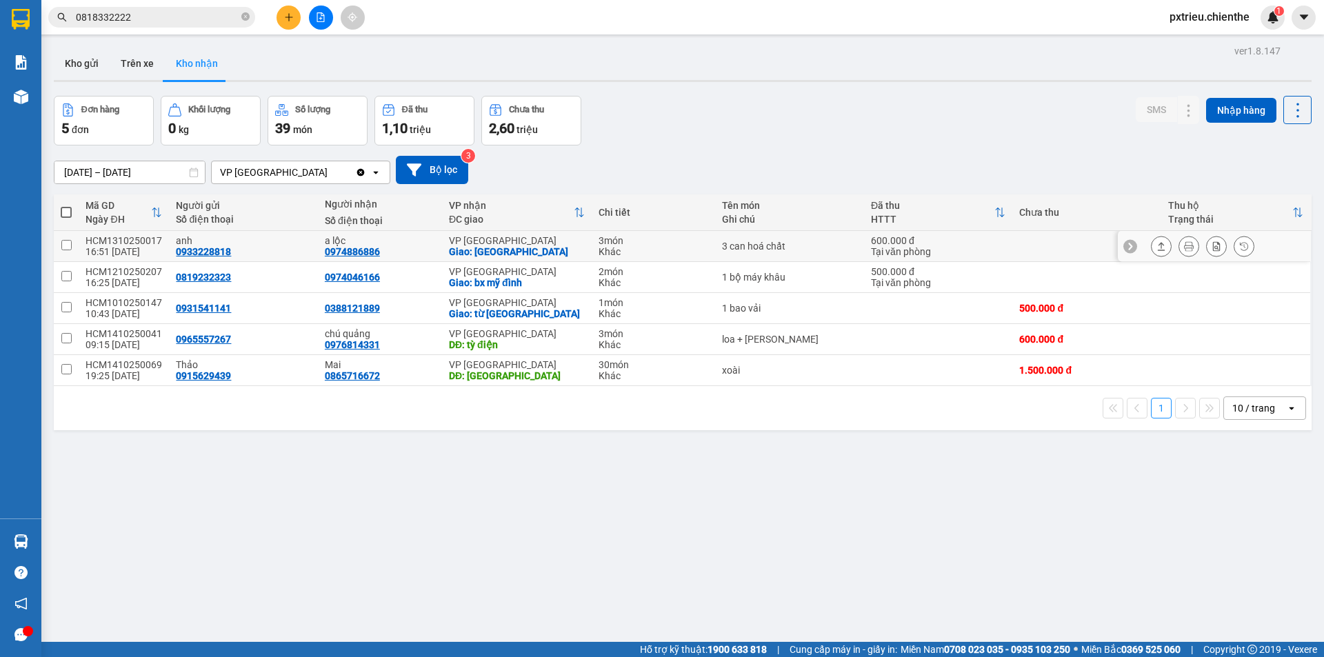
click at [1240, 243] on icon at bounding box center [1244, 246] width 8 height 8
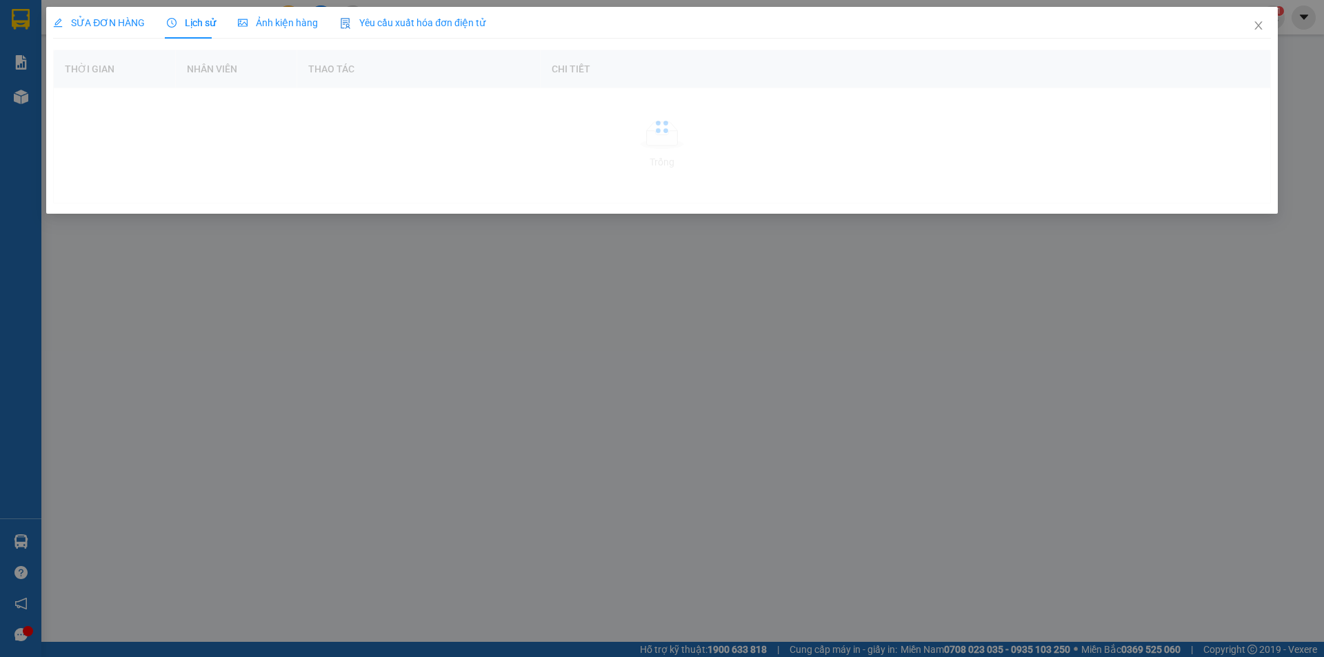
click at [292, 23] on span "Ảnh kiện hàng" at bounding box center [278, 22] width 80 height 11
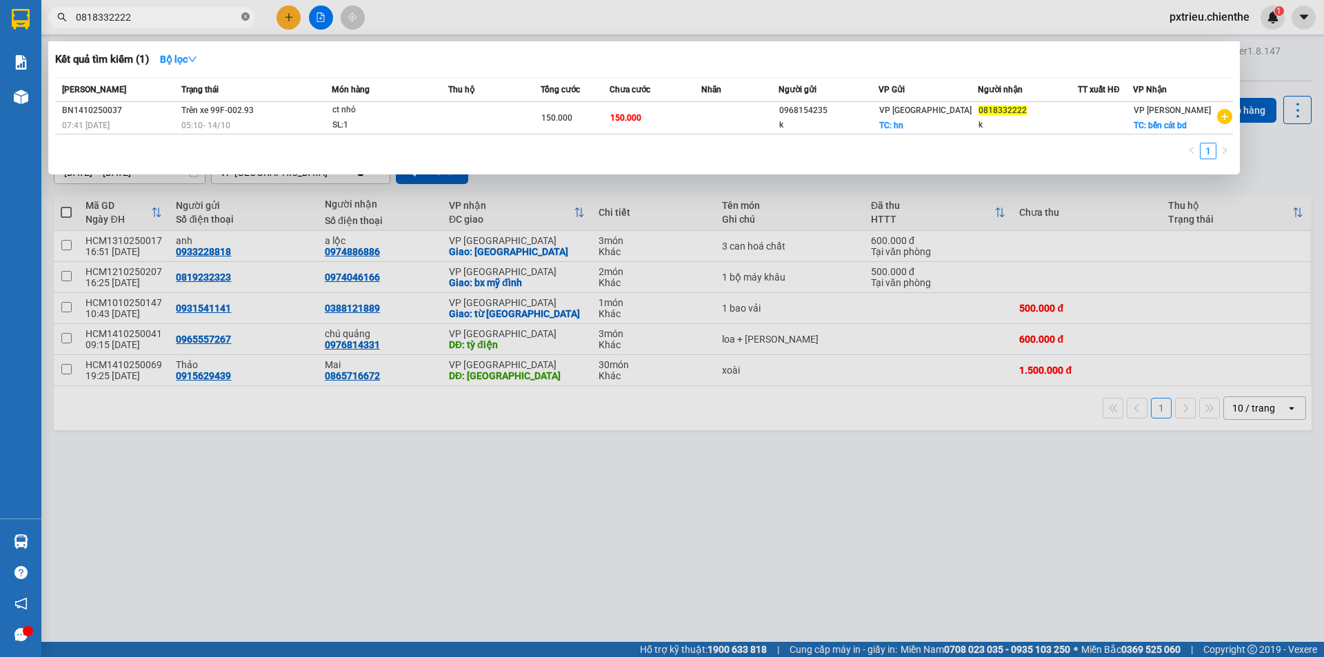
click at [245, 16] on icon "close-circle" at bounding box center [245, 16] width 8 height 8
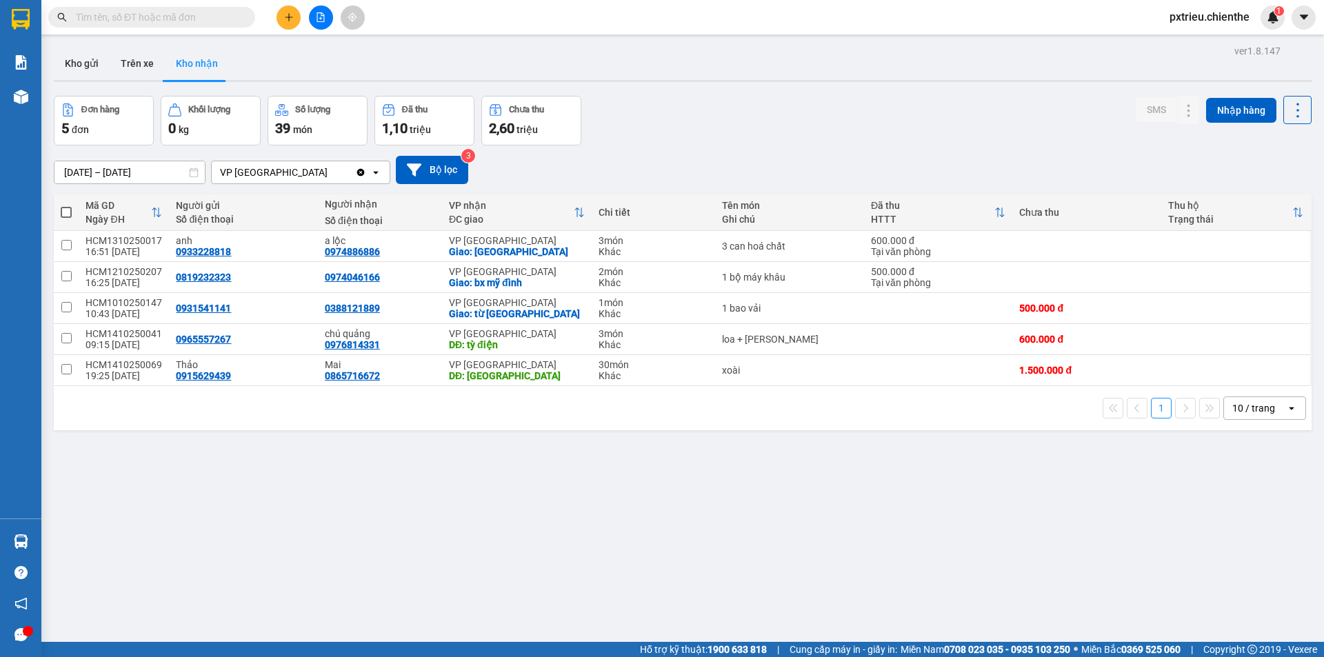
click at [192, 17] on input "text" at bounding box center [157, 17] width 163 height 15
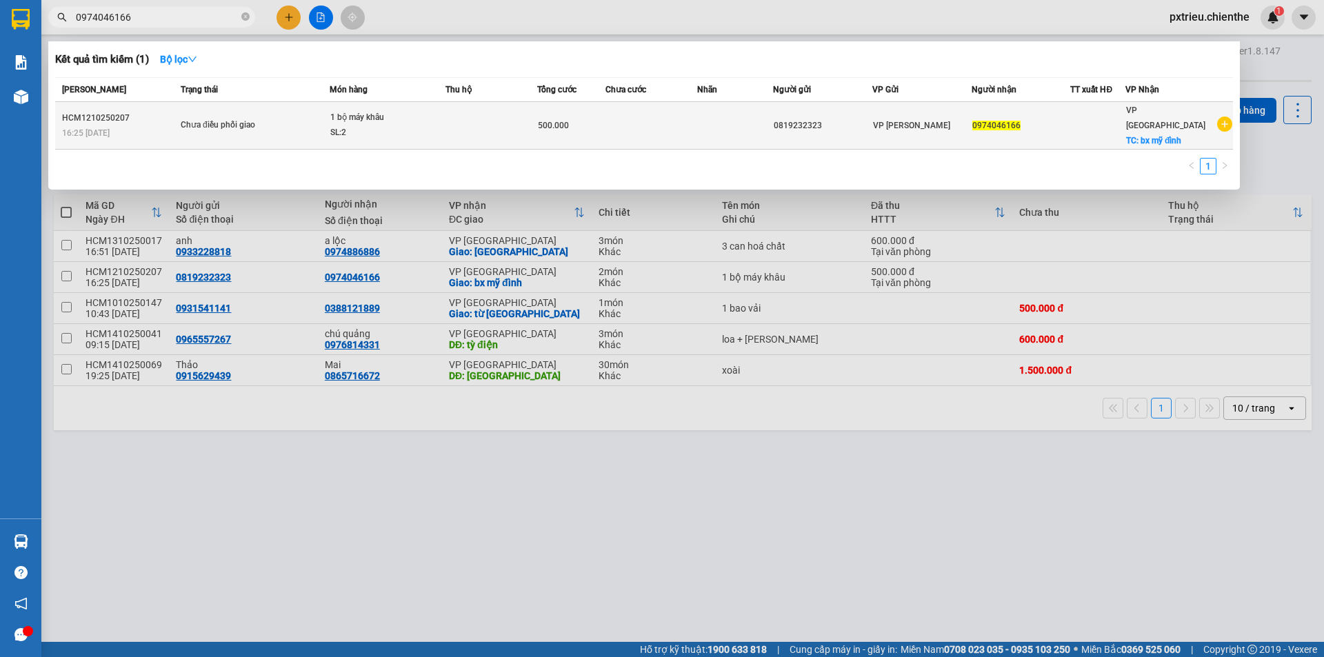
type input "0974046166"
click at [645, 112] on td at bounding box center [651, 126] width 92 height 48
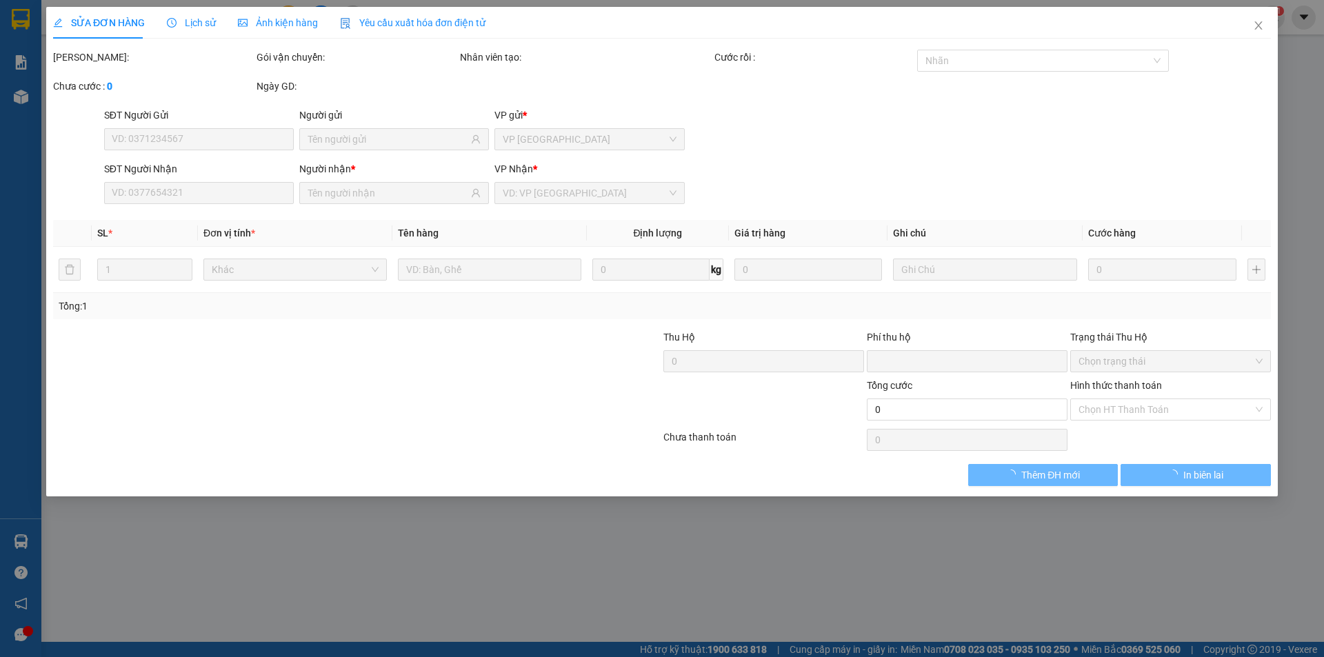
type input "0819232323"
type input "0974046166"
type input "0"
type input "500.000"
type input "0"
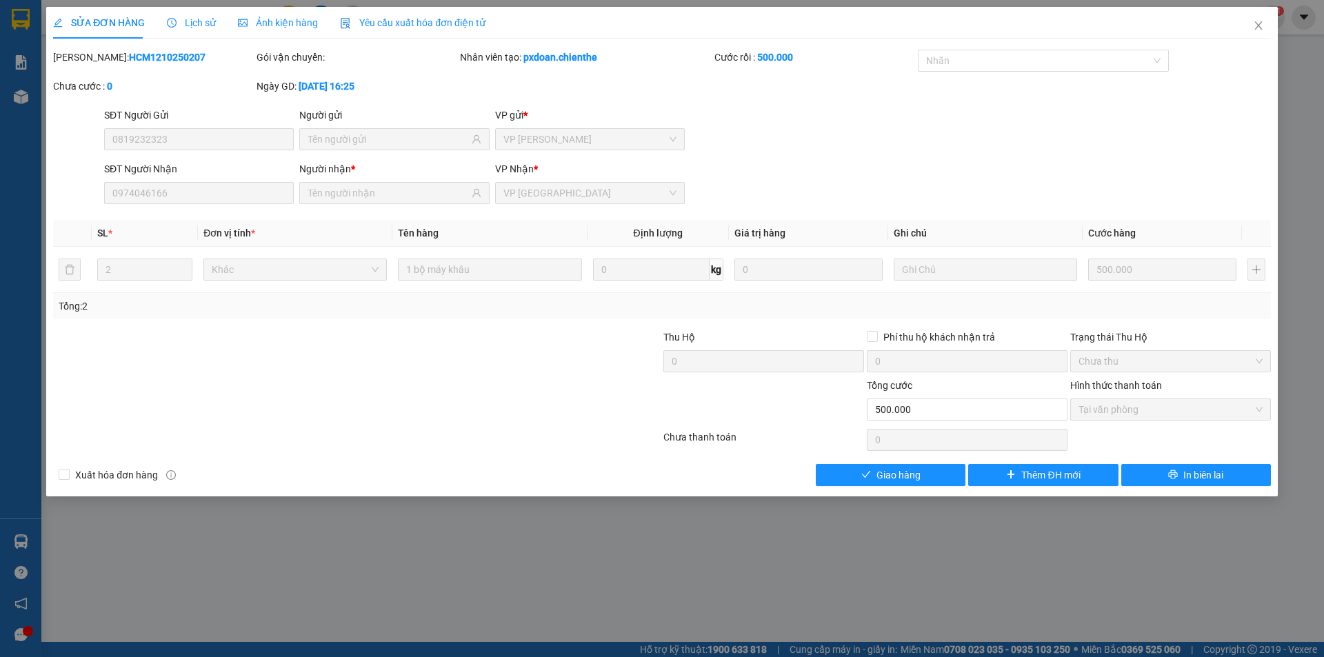
click at [194, 31] on div "Lịch sử" at bounding box center [191, 23] width 49 height 32
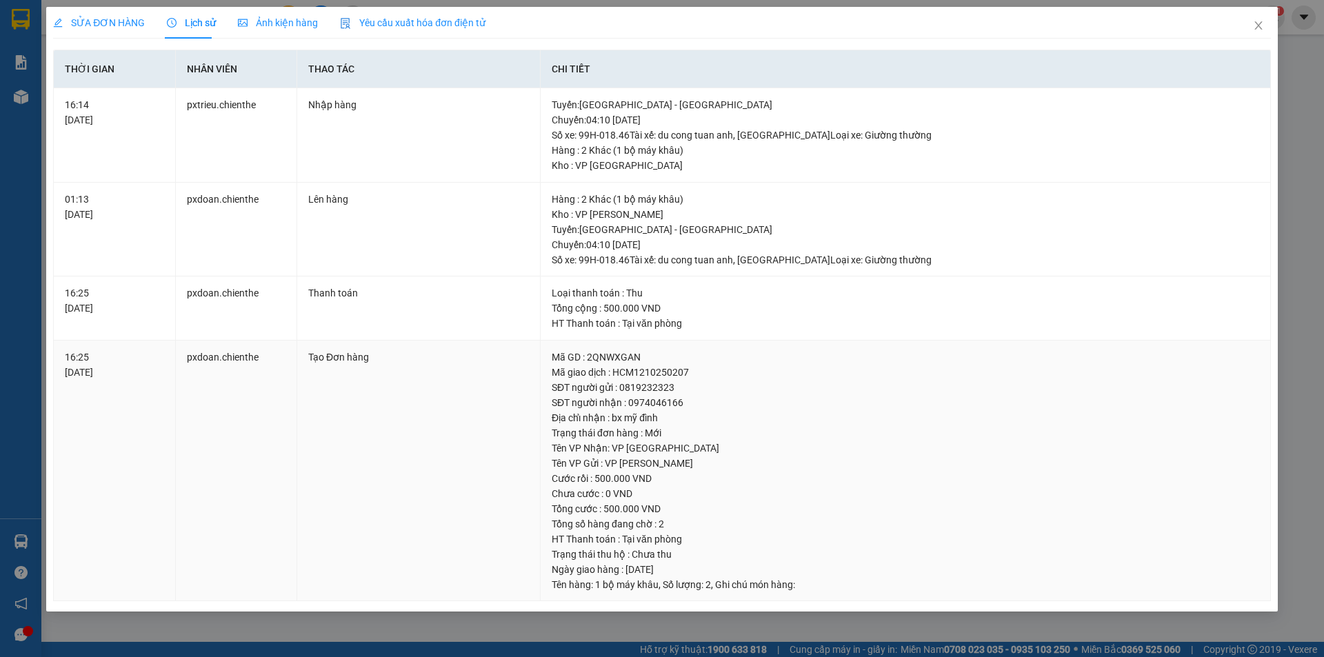
click at [460, 573] on td "Tạo Đơn hàng" at bounding box center [418, 471] width 243 height 261
click at [429, 537] on td "Tạo Đơn hàng" at bounding box center [418, 471] width 243 height 261
click at [436, 483] on td "Tạo Đơn hàng" at bounding box center [418, 471] width 243 height 261
click at [425, 465] on td "Tạo Đơn hàng" at bounding box center [418, 471] width 243 height 261
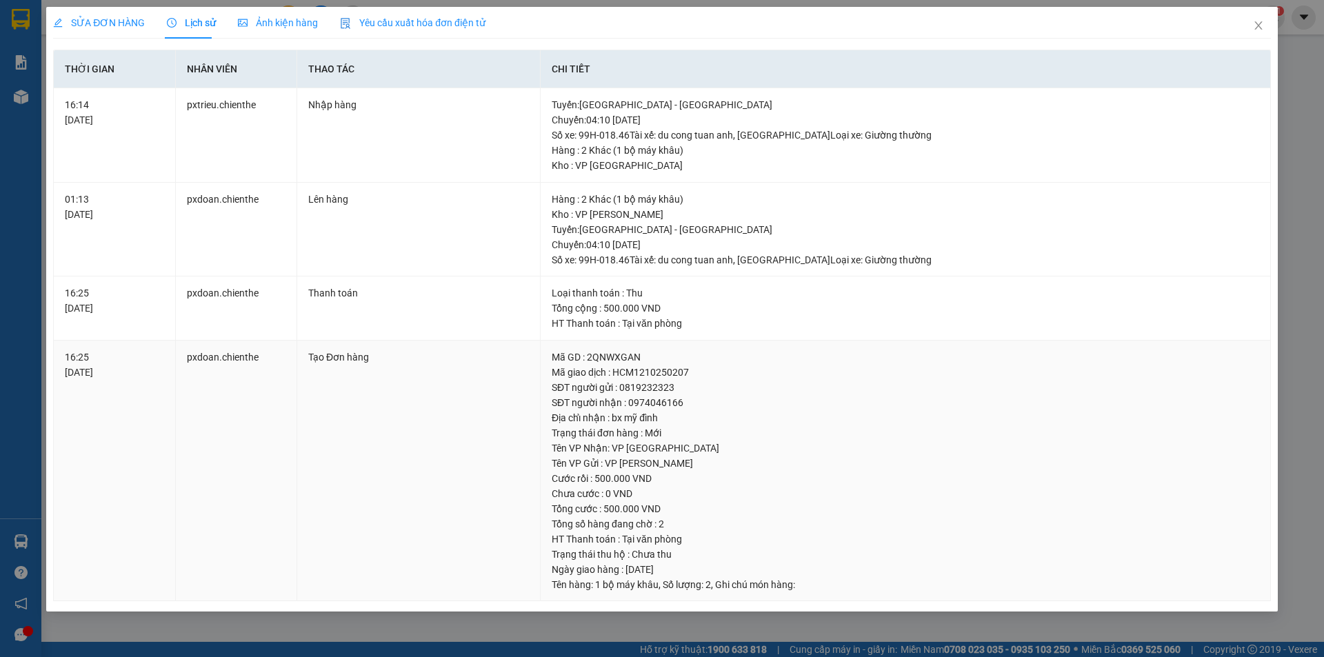
click at [394, 476] on td "Tạo Đơn hàng" at bounding box center [418, 471] width 243 height 261
click at [394, 479] on td "Tạo Đơn hàng" at bounding box center [418, 471] width 243 height 261
click at [445, 478] on td "Tạo Đơn hàng" at bounding box center [418, 471] width 243 height 261
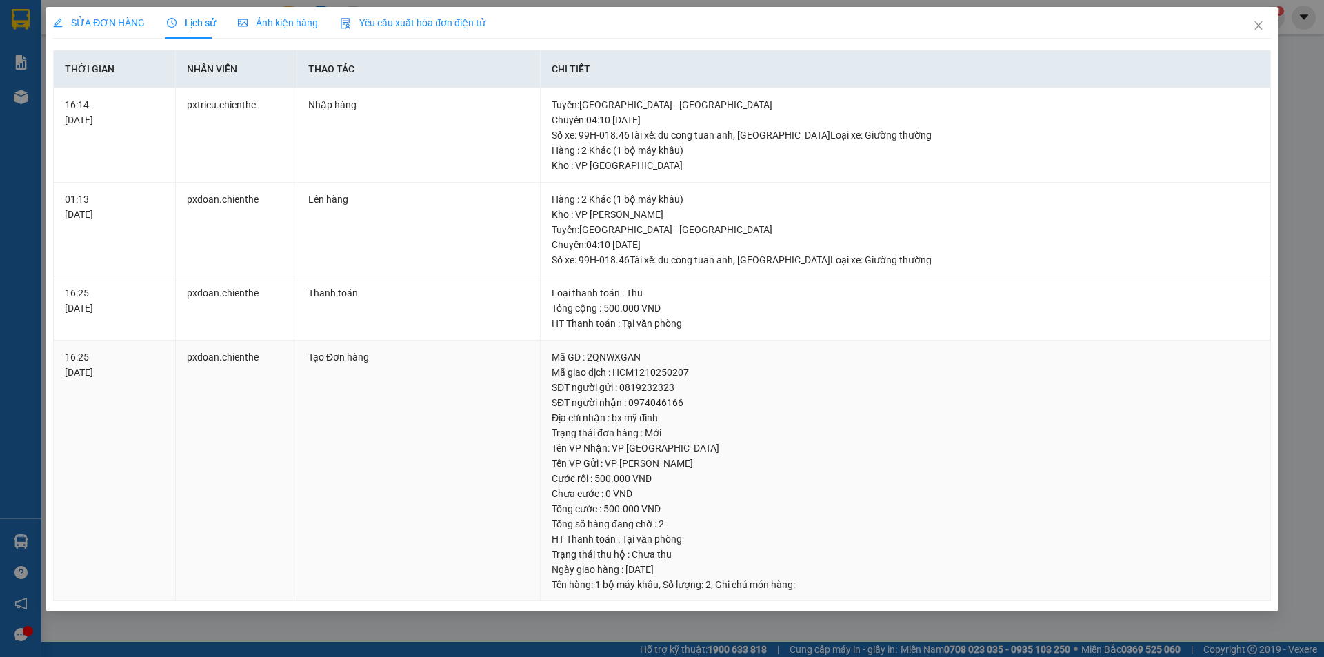
click at [443, 477] on td "Tạo Đơn hàng" at bounding box center [418, 471] width 243 height 261
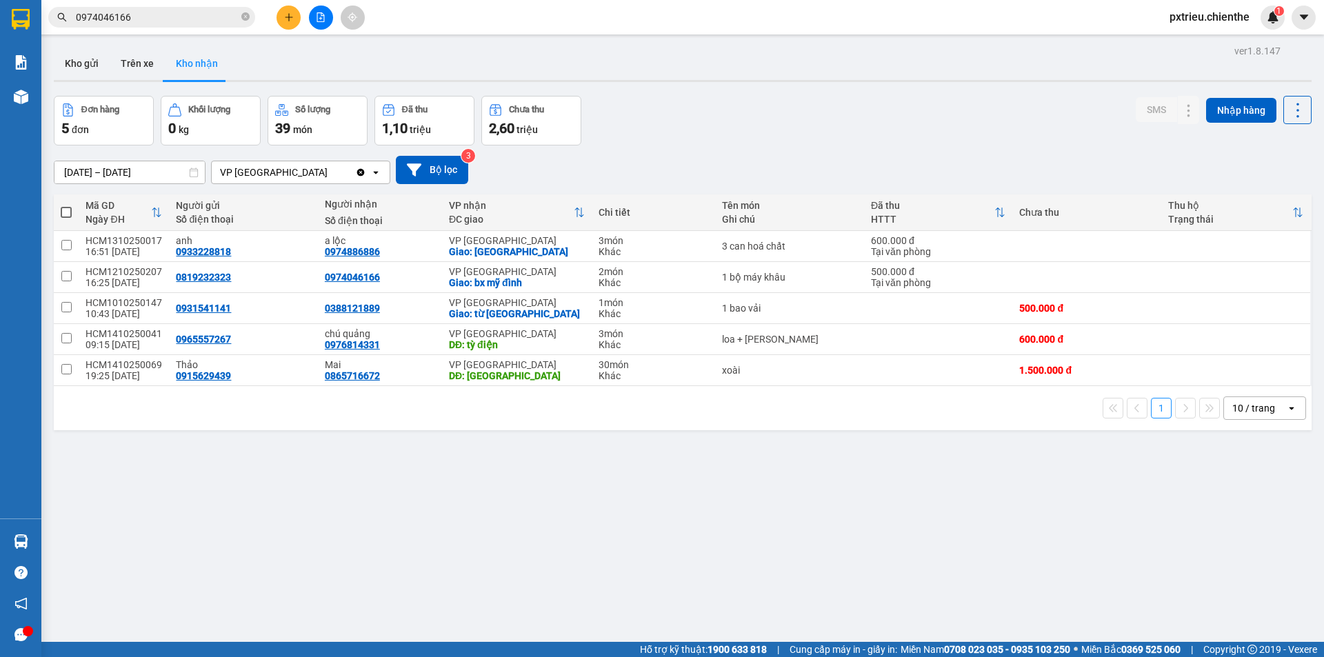
click at [913, 475] on div "ver 1.8.147 Kho gửi Trên xe Kho nhận Đơn hàng 5 đơn Khối lượng 0 kg Số lượng 39…" at bounding box center [682, 369] width 1269 height 657
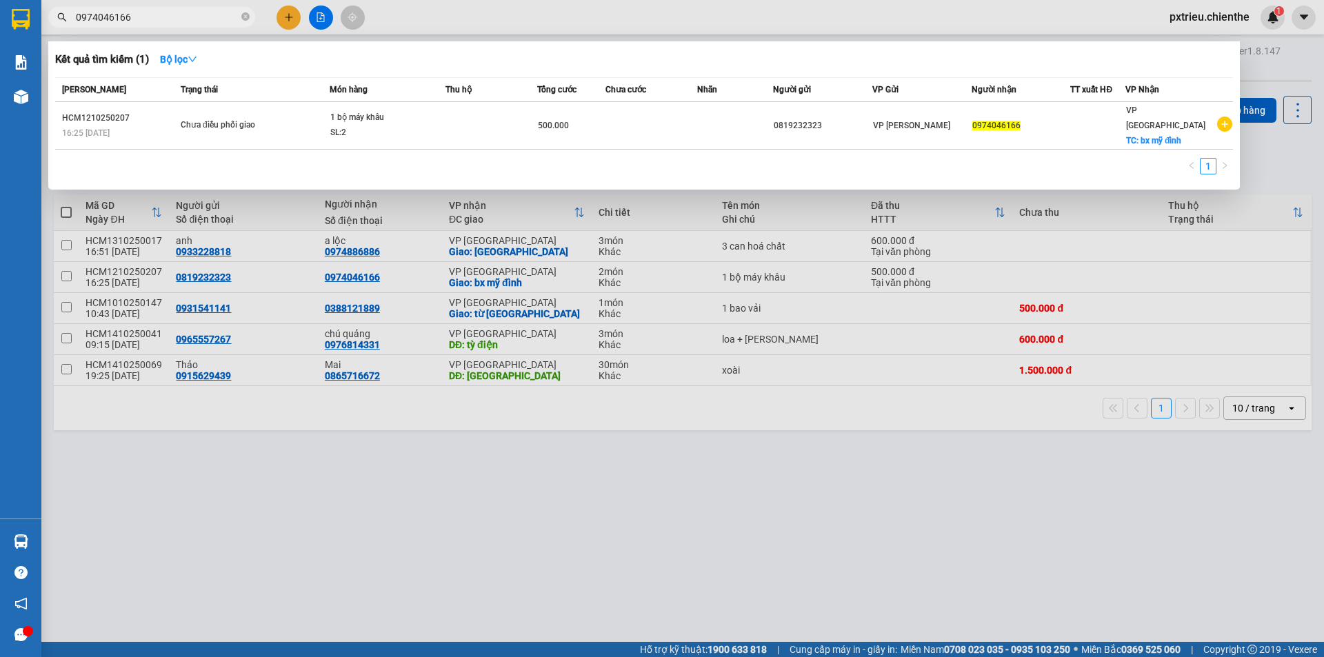
click at [141, 26] on span "0974046166" at bounding box center [151, 17] width 207 height 21
drag, startPoint x: 136, startPoint y: 16, endPoint x: 50, endPoint y: 25, distance: 86.7
click at [50, 25] on div "0974046166" at bounding box center [134, 17] width 269 height 21
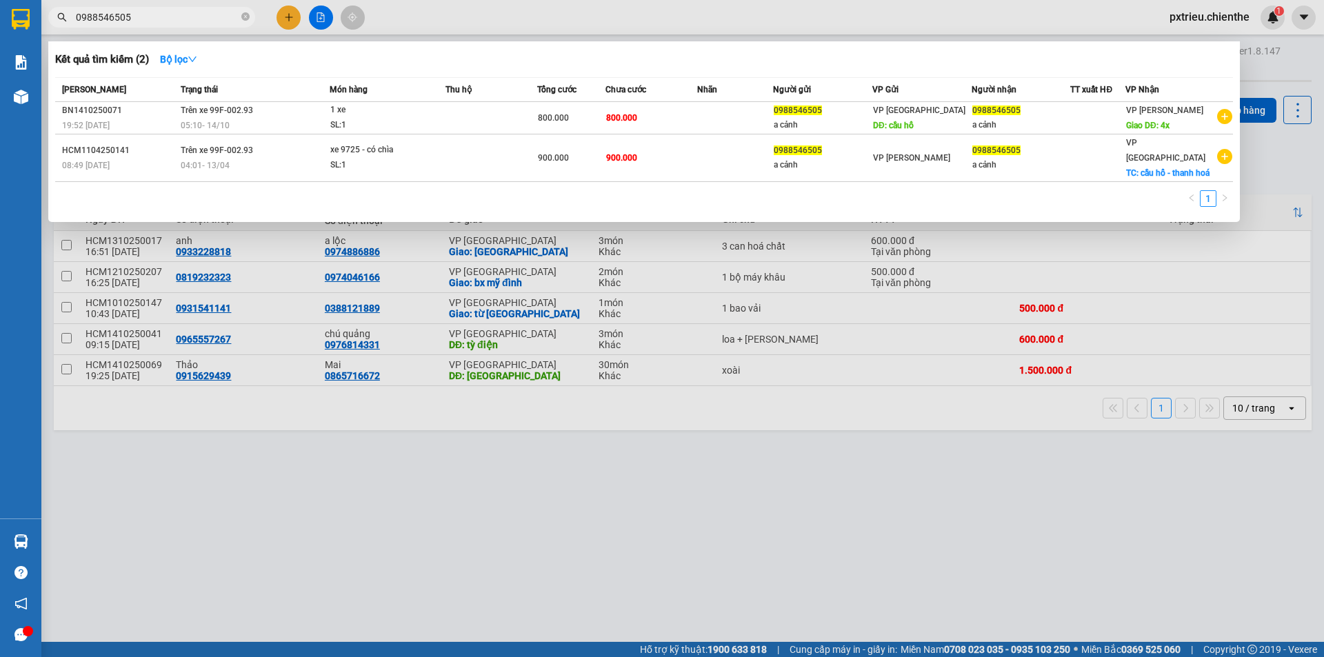
type input "0988546505"
drag, startPoint x: 118, startPoint y: 12, endPoint x: 85, endPoint y: 28, distance: 35.8
click at [85, 28] on div "Kết quả tìm kiếm ( 2 ) Bộ lọc Mã ĐH Trạng thái Món hàng Thu hộ Tổng cước Chưa c…" at bounding box center [134, 18] width 269 height 24
drag, startPoint x: 133, startPoint y: 14, endPoint x: 27, endPoint y: 23, distance: 106.6
click at [27, 23] on section "Kết quả tìm kiếm ( 2 ) Bộ lọc Mã ĐH Trạng thái Món hàng Thu hộ Tổng cước Chưa c…" at bounding box center [662, 328] width 1324 height 657
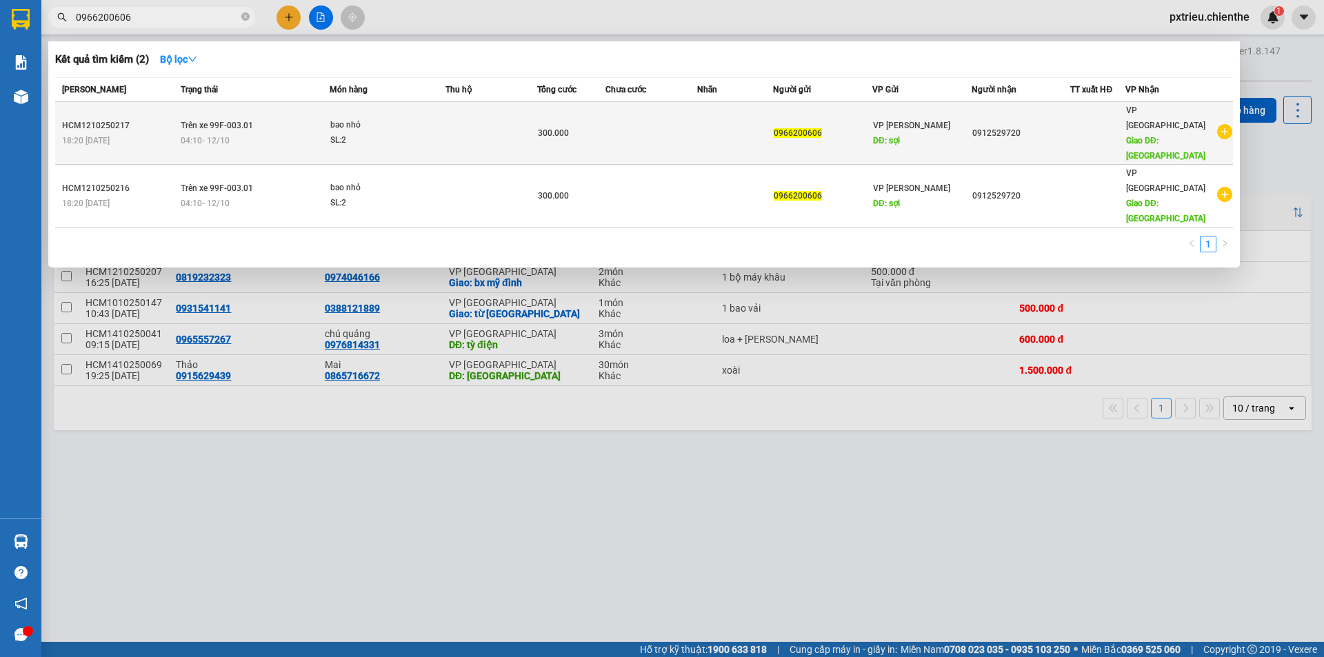
type input "0966200606"
click at [301, 133] on div "04:10 [DATE]" at bounding box center [255, 140] width 148 height 15
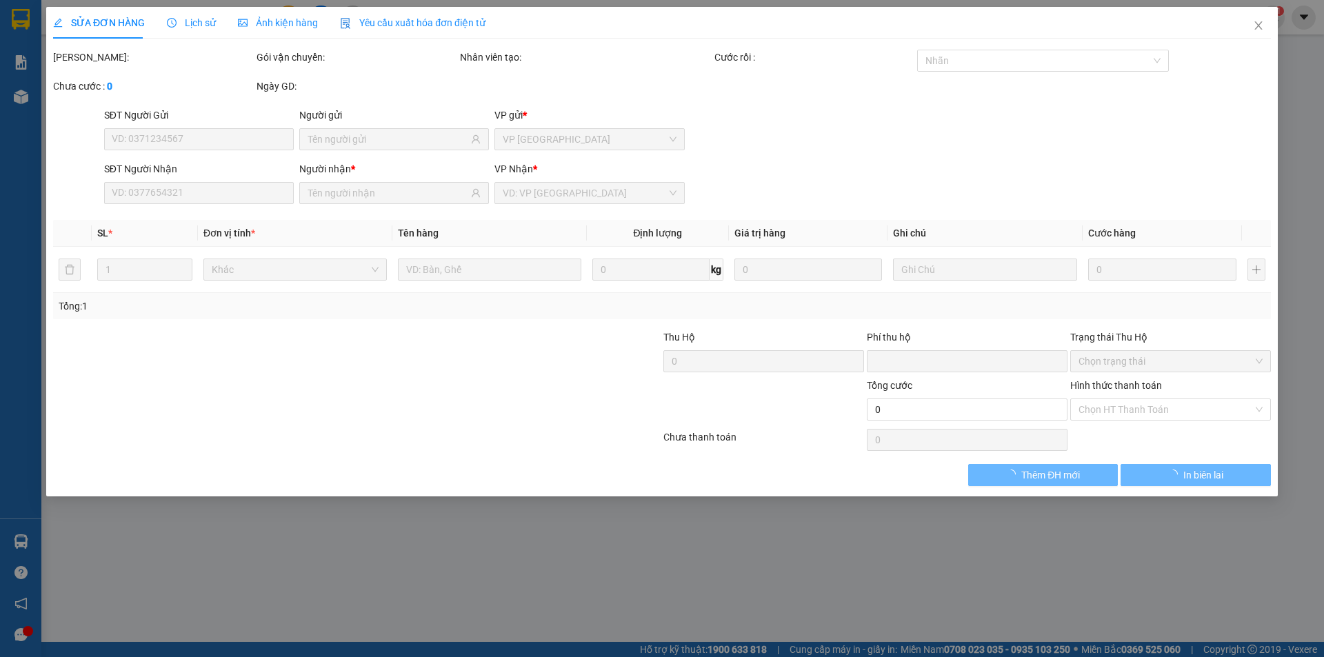
type input "0966200606"
type input "0912529720"
type input "0"
type input "300.000"
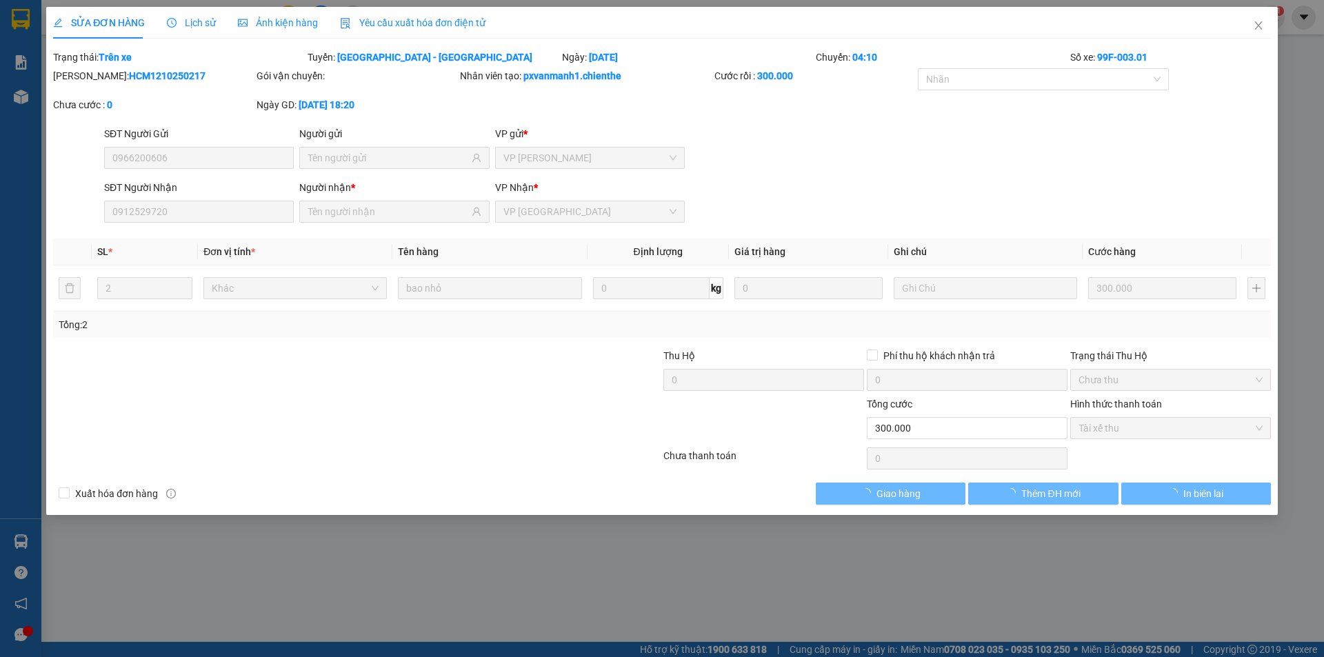
click at [269, 21] on span "Ảnh kiện hàng" at bounding box center [278, 22] width 80 height 11
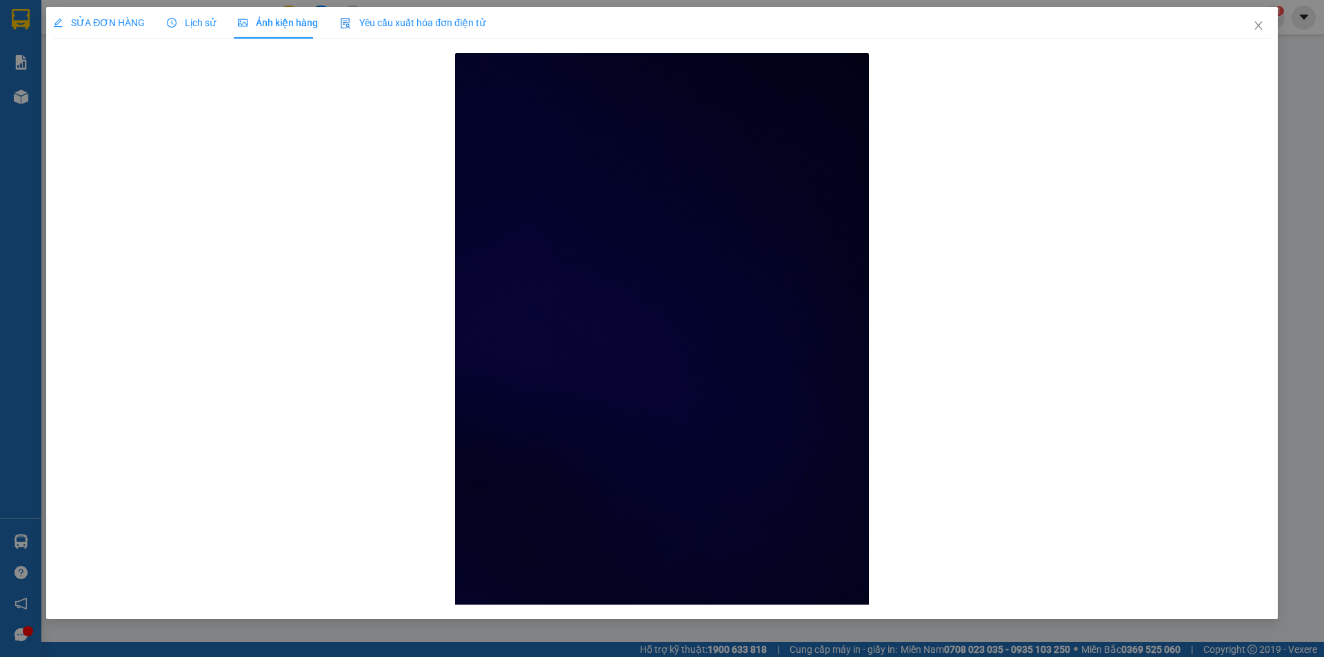
click at [185, 15] on div "Lịch sử" at bounding box center [191, 22] width 49 height 15
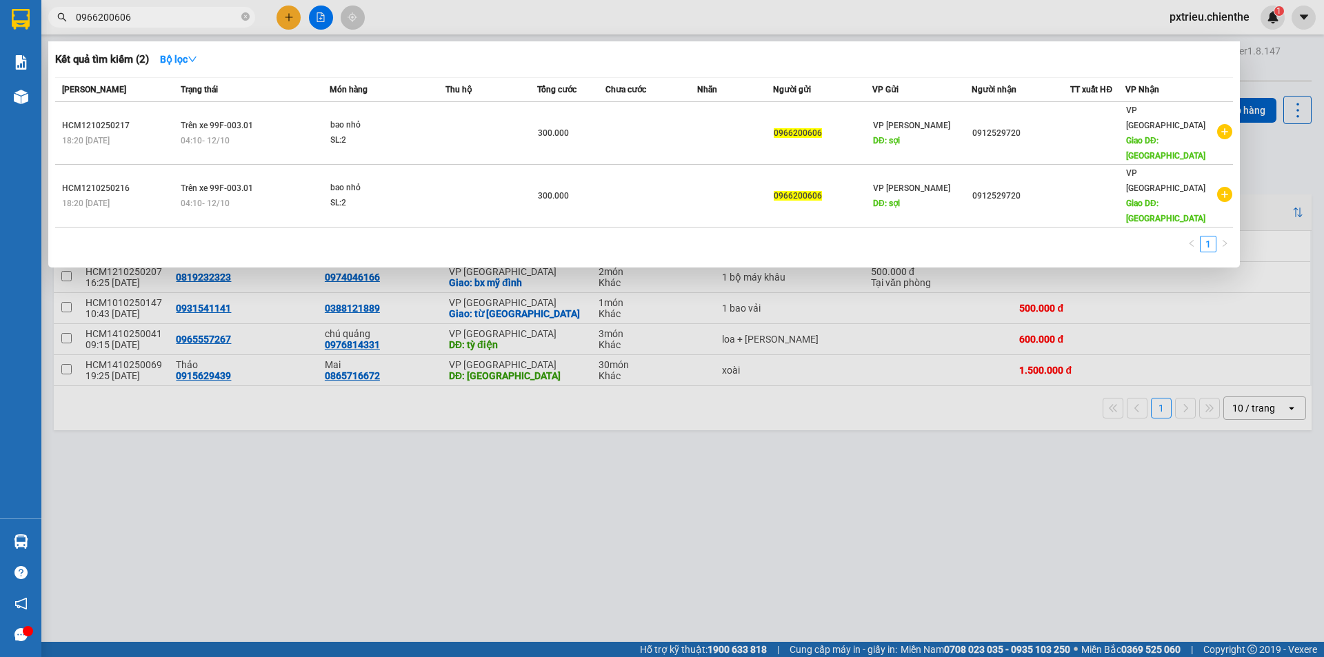
click at [141, 21] on input "0966200606" at bounding box center [157, 17] width 163 height 15
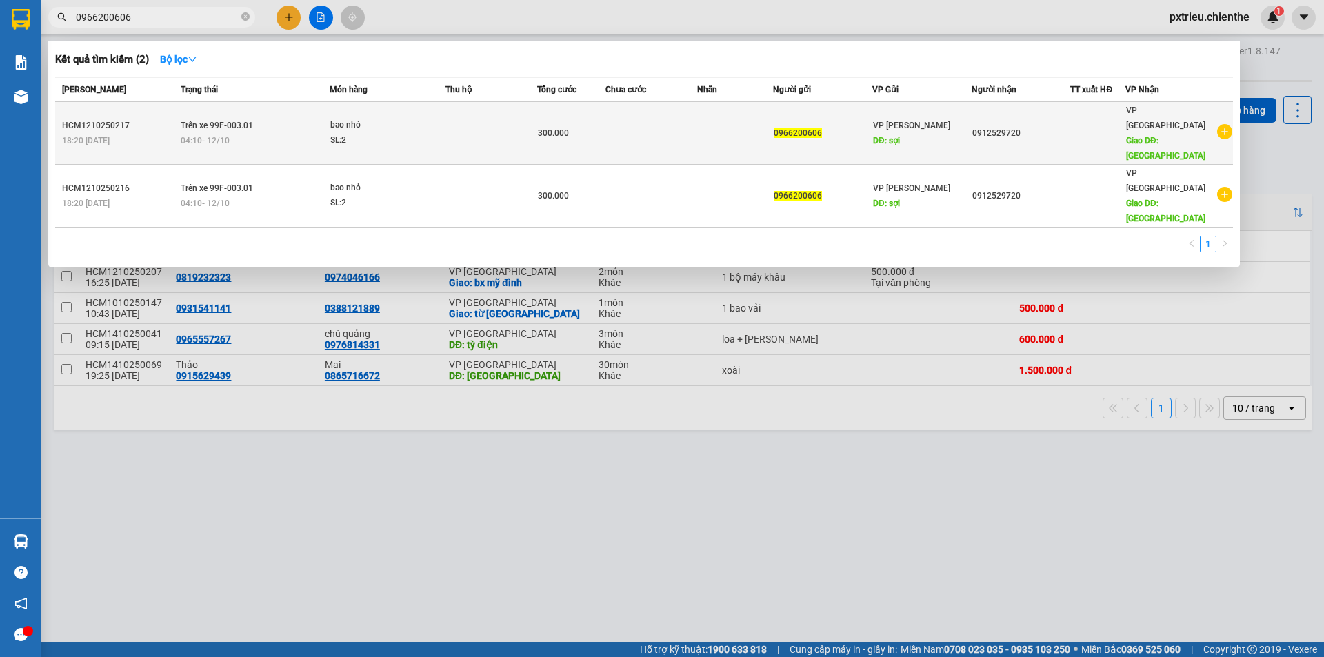
click at [221, 136] on span "04:10 [DATE]" at bounding box center [205, 141] width 49 height 10
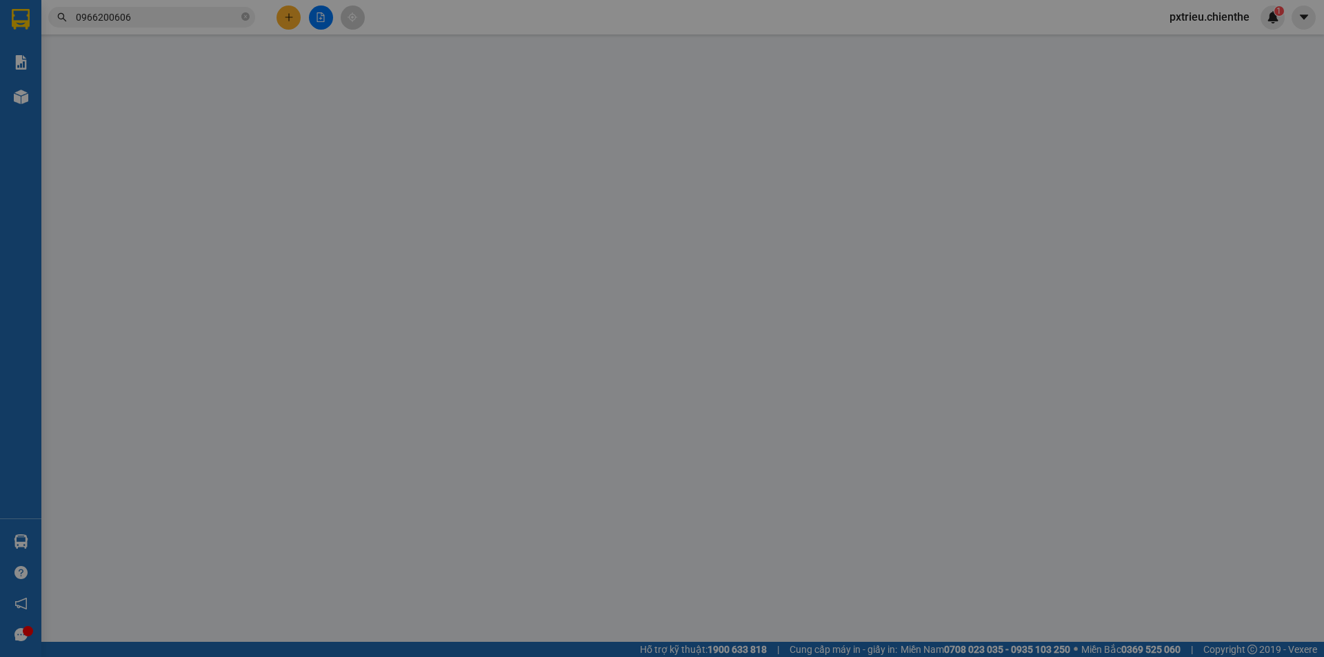
type input "0966200606"
type input "0912529720"
type input "0"
type input "300.000"
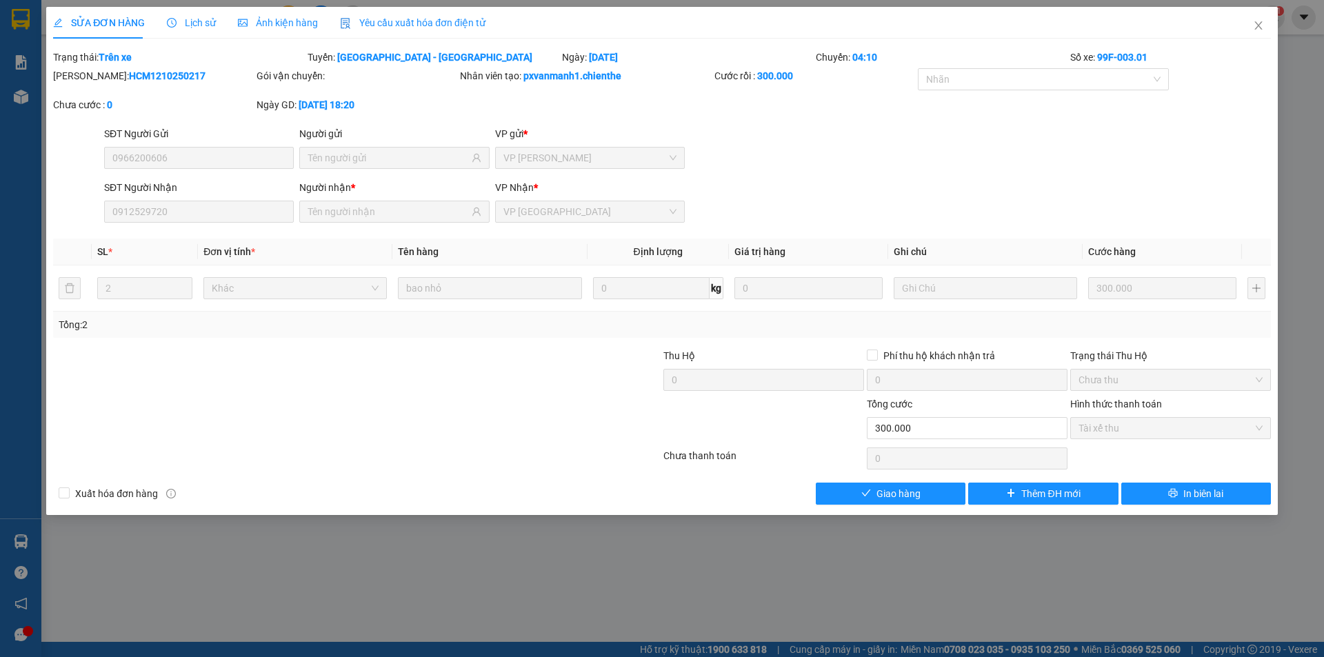
click at [201, 19] on span "Lịch sử" at bounding box center [191, 22] width 49 height 11
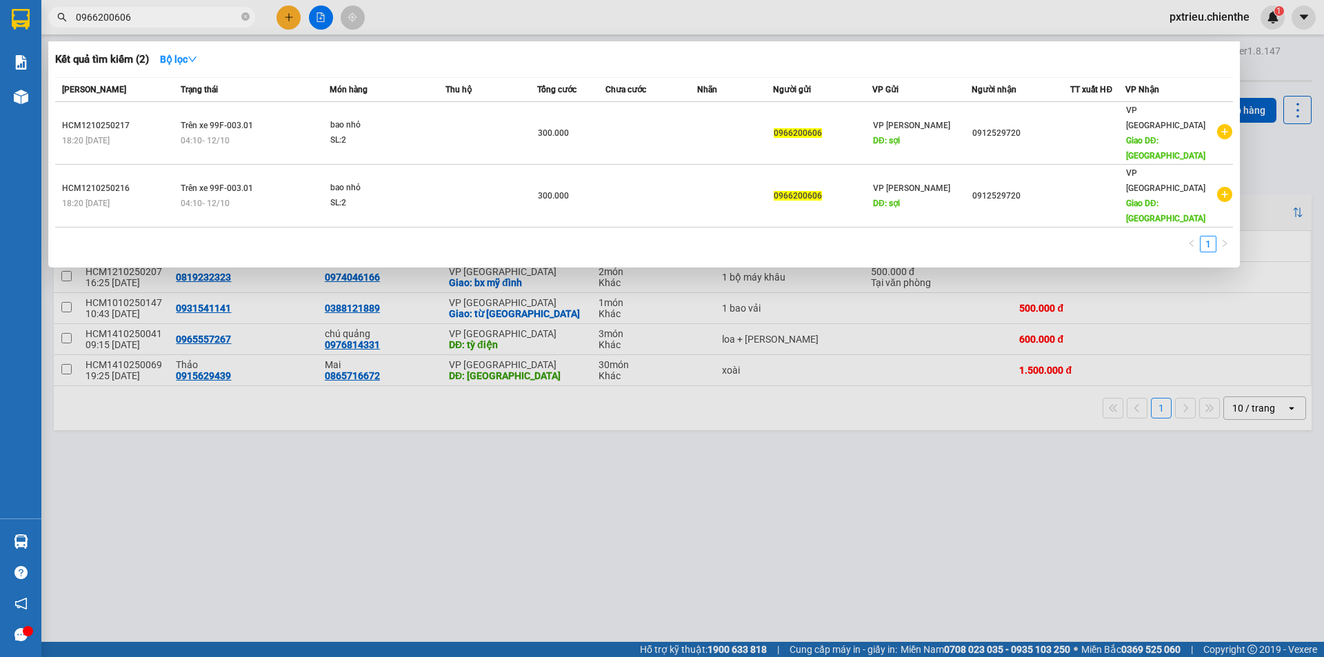
click at [148, 10] on input "0966200606" at bounding box center [157, 17] width 163 height 15
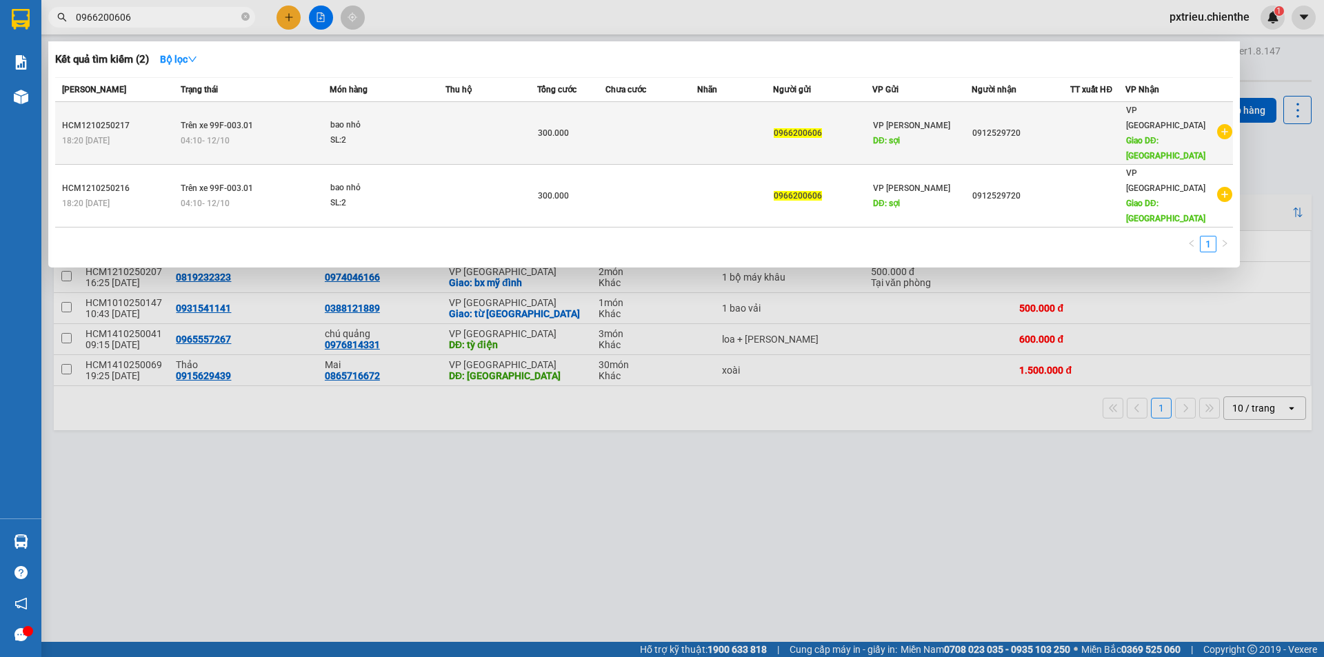
click at [238, 119] on span "Trên xe 99F-003.01" at bounding box center [217, 124] width 72 height 11
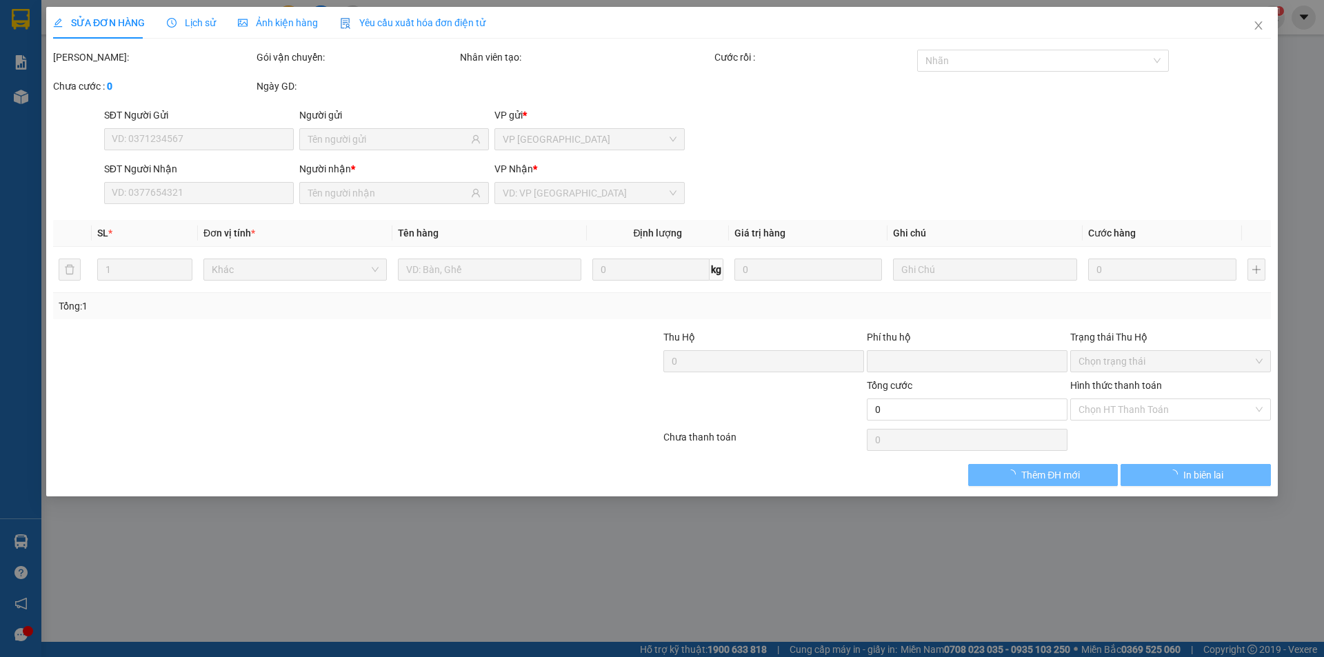
type input "0966200606"
type input "0912529720"
type input "0"
type input "300.000"
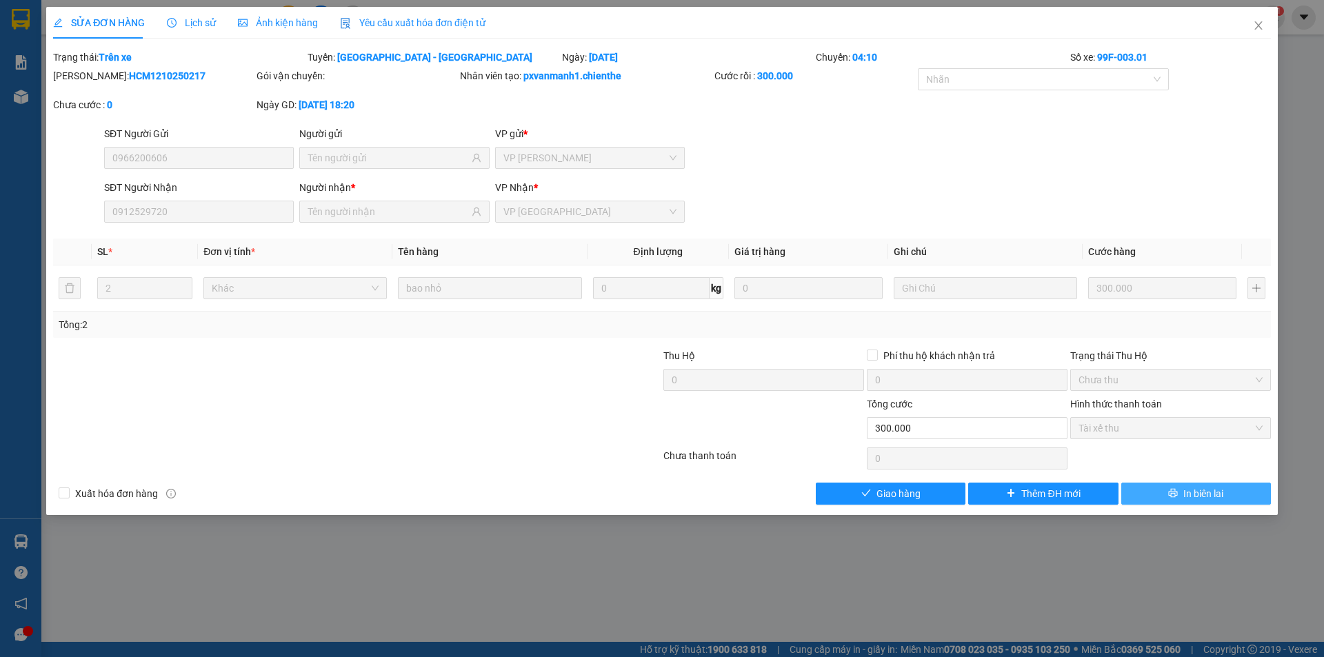
click at [1163, 487] on button "In biên lai" at bounding box center [1196, 494] width 150 height 22
